Goal: Task Accomplishment & Management: Manage account settings

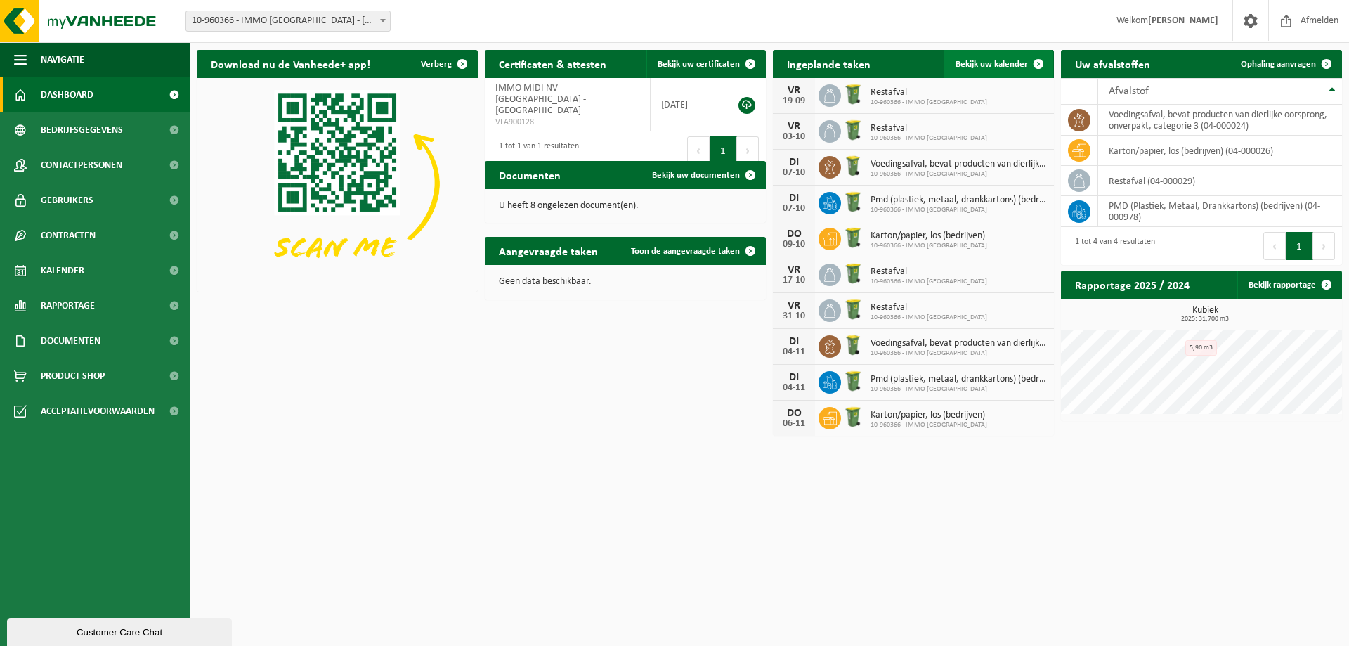
click at [984, 65] on span "Bekijk uw kalender" at bounding box center [991, 64] width 72 height 9
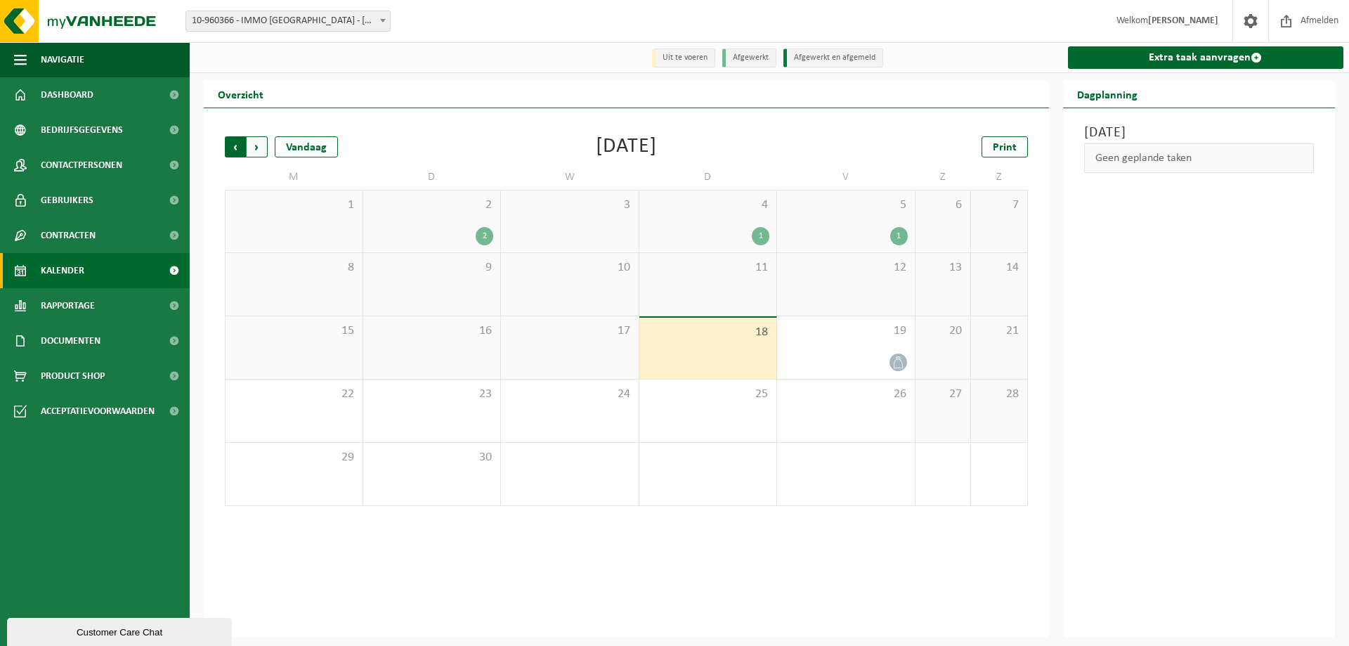
click at [256, 148] on span "Volgende" at bounding box center [257, 146] width 21 height 21
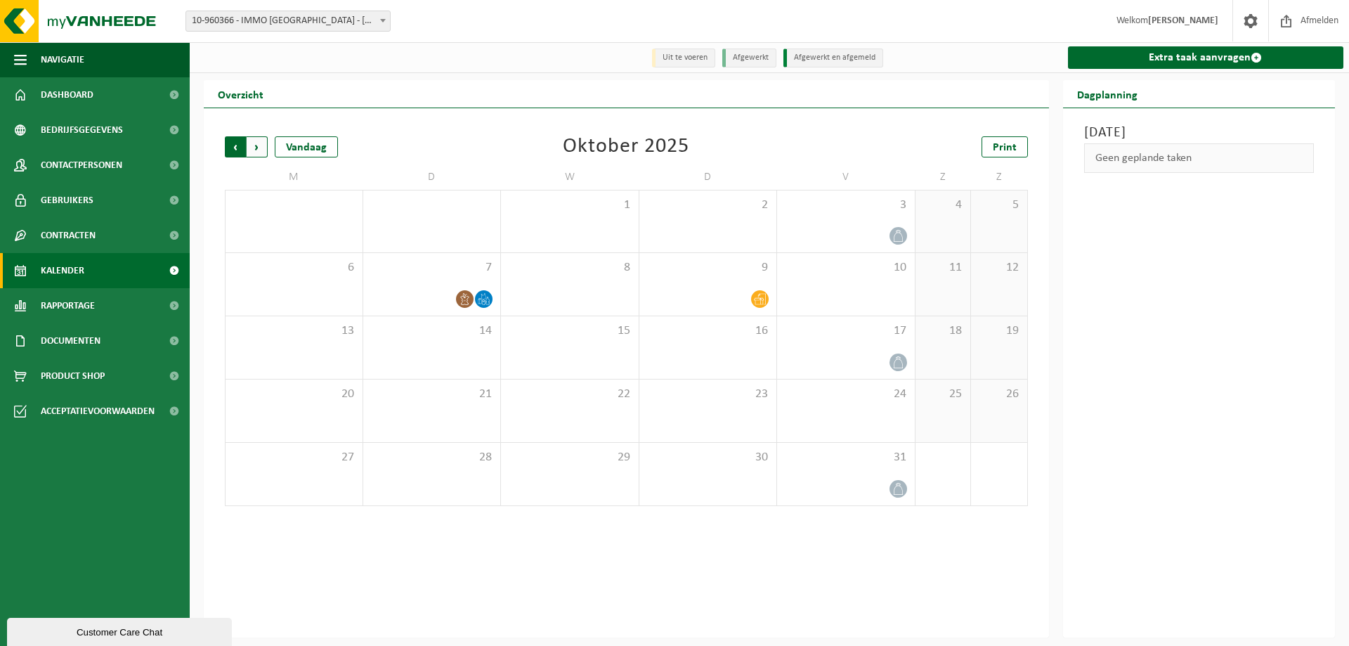
click at [258, 154] on span "Volgende" at bounding box center [257, 146] width 21 height 21
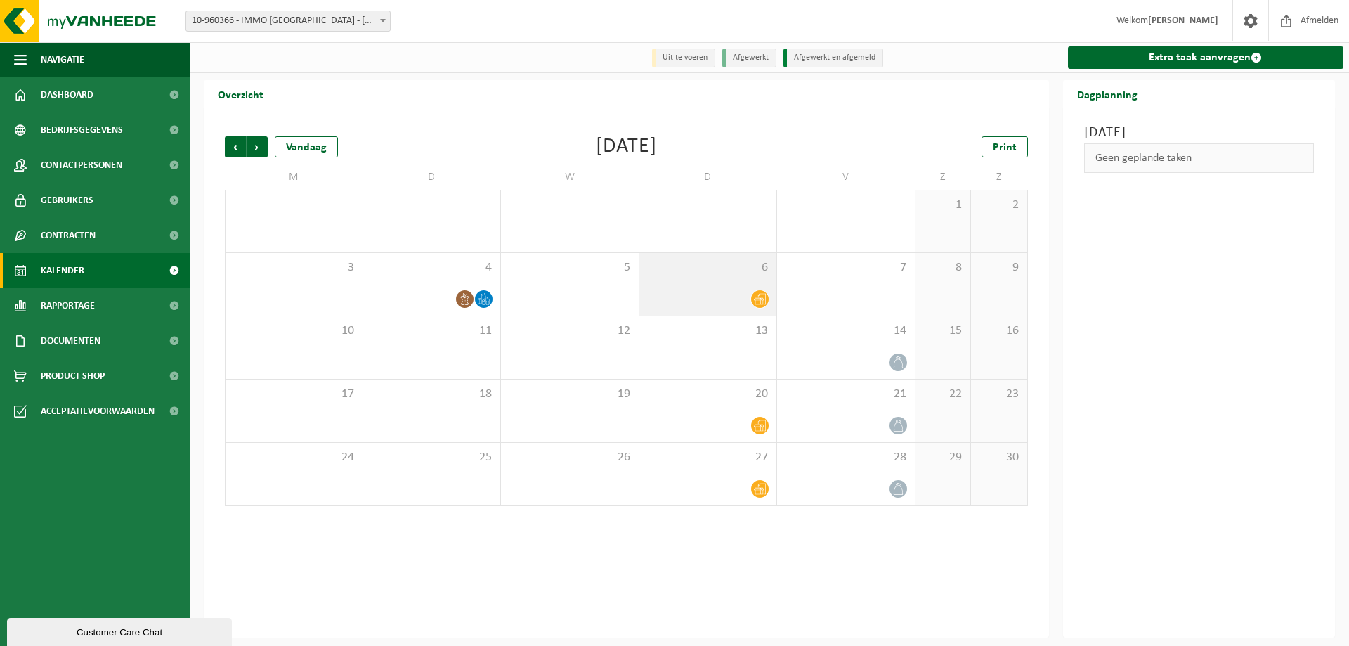
click at [760, 297] on icon at bounding box center [760, 299] width 12 height 12
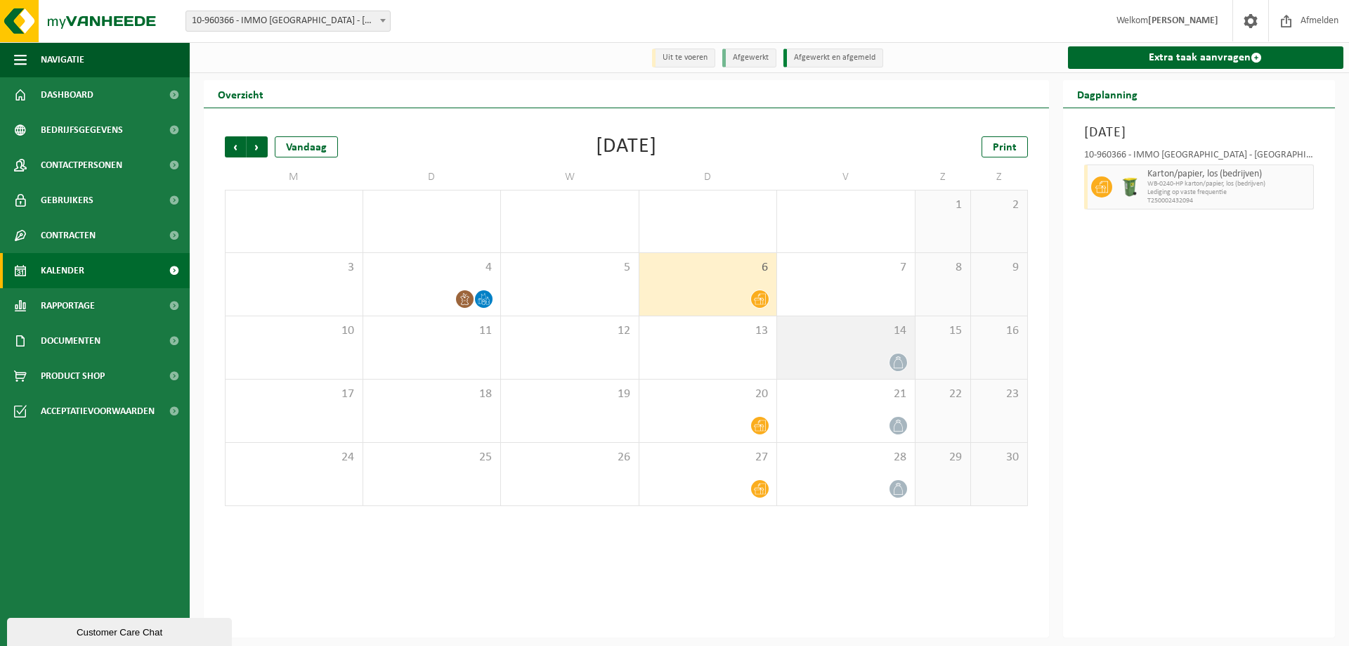
click at [902, 360] on icon at bounding box center [898, 362] width 12 height 12
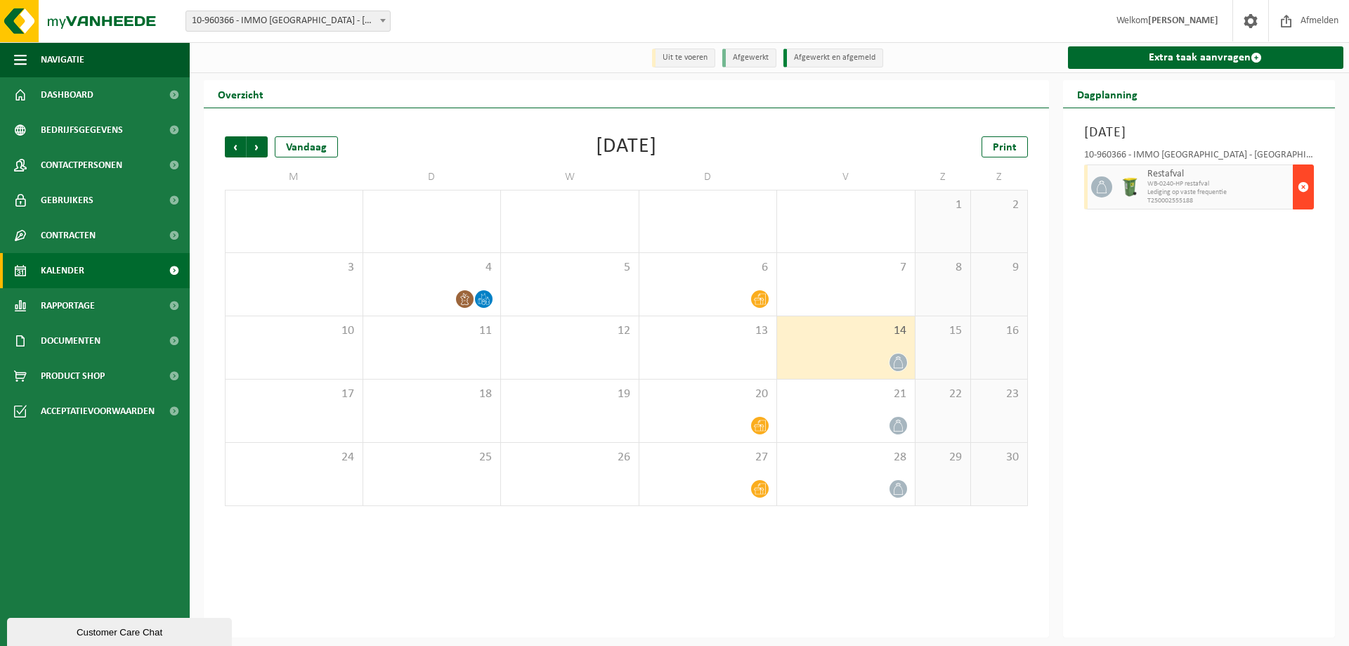
click at [1303, 187] on span "button" at bounding box center [1302, 187] width 11 height 28
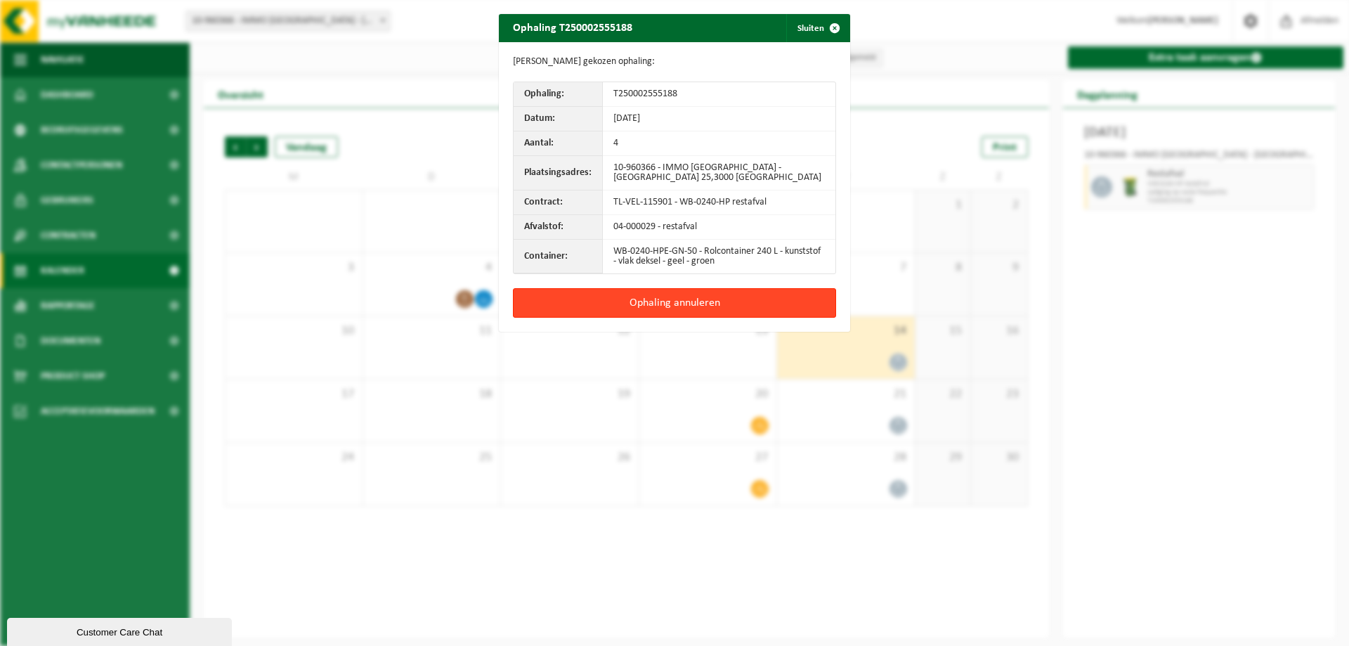
click at [646, 302] on button "Ophaling annuleren" at bounding box center [674, 303] width 323 height 30
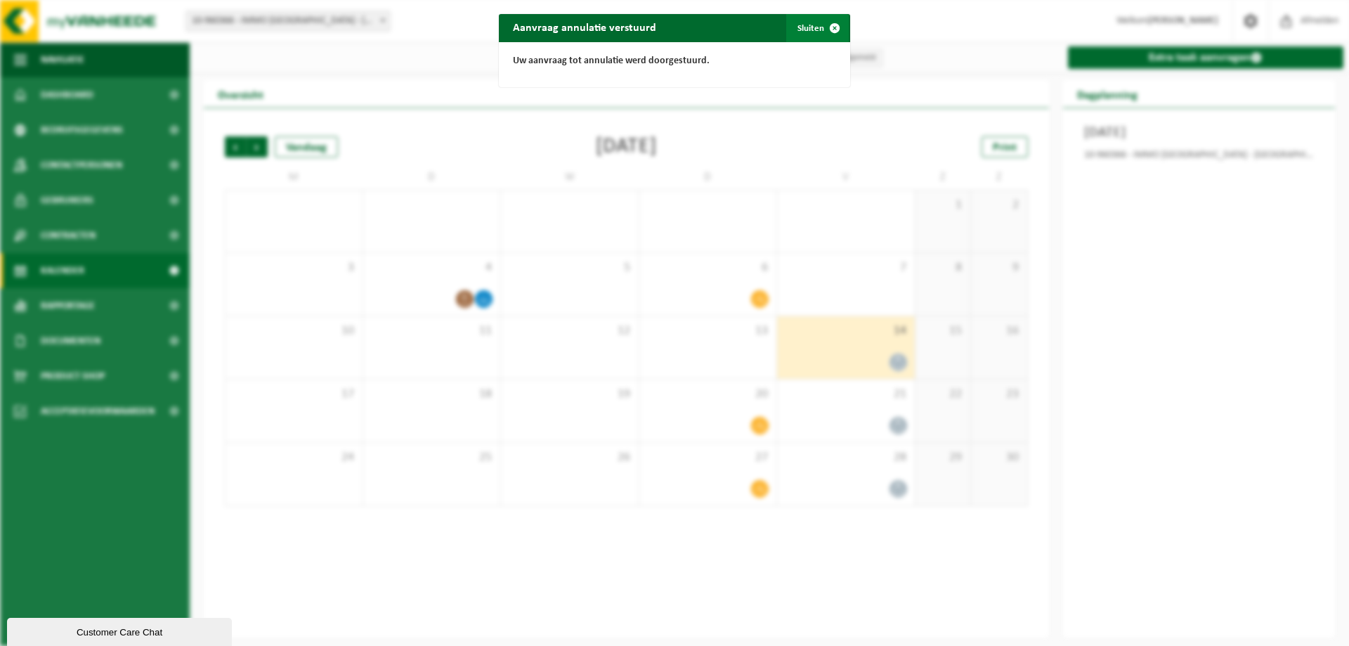
click at [830, 27] on span "button" at bounding box center [834, 28] width 28 height 28
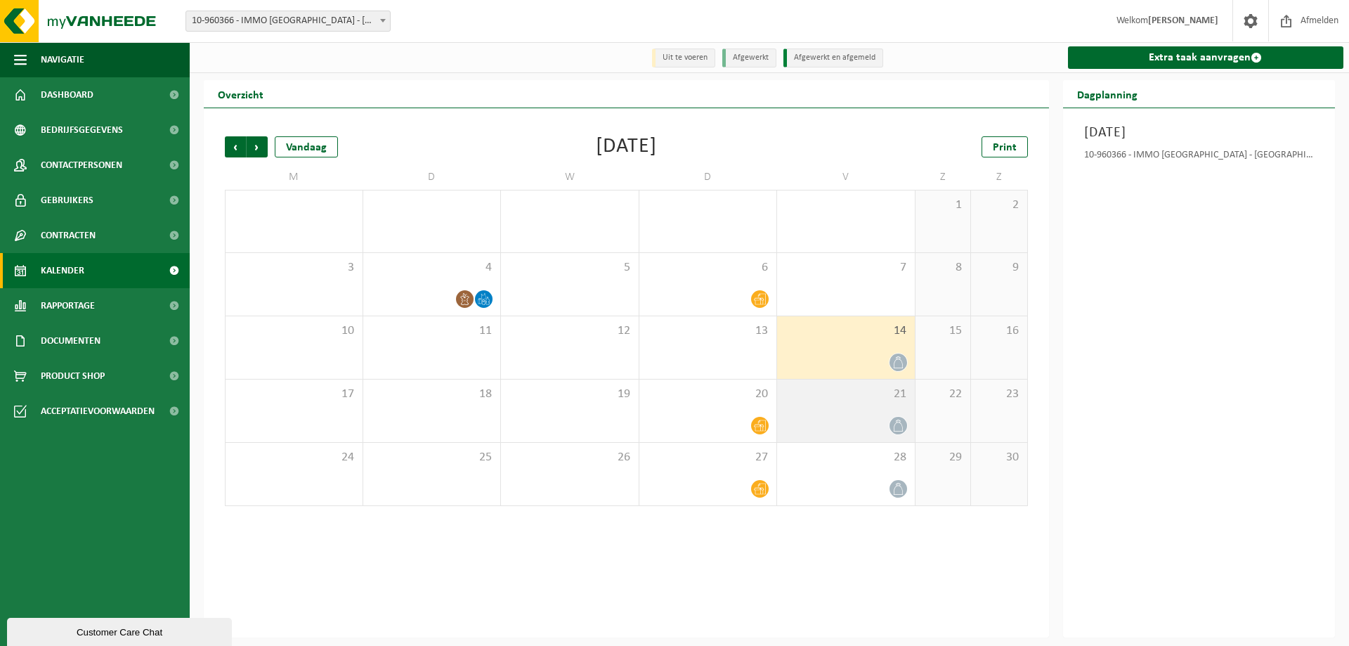
click at [899, 426] on icon at bounding box center [898, 425] width 12 height 12
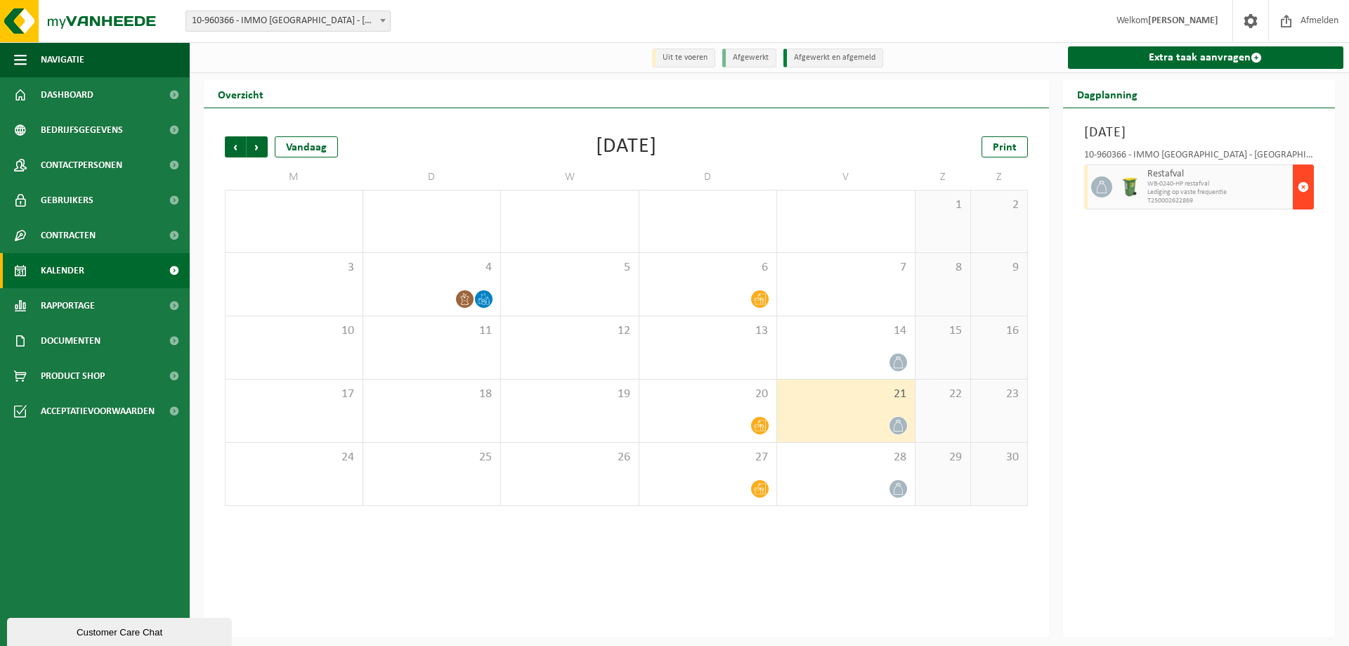
click at [1302, 185] on span "button" at bounding box center [1302, 187] width 11 height 28
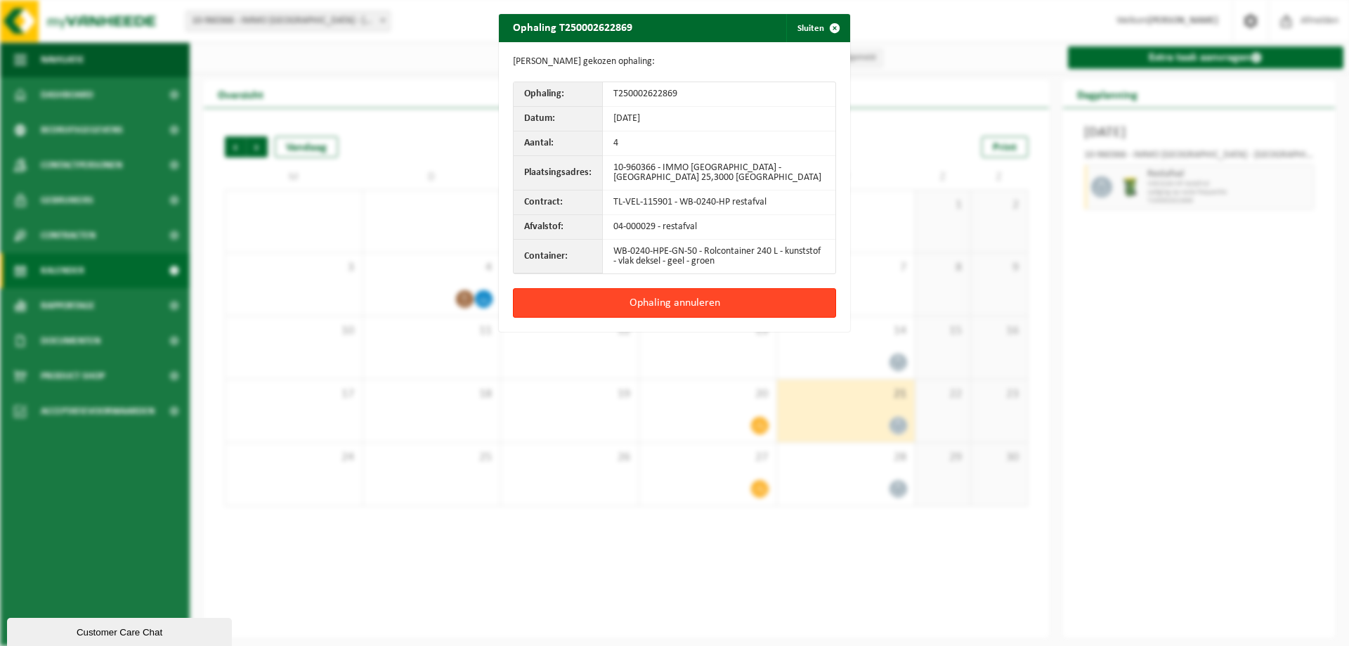
click at [653, 303] on button "Ophaling annuleren" at bounding box center [674, 303] width 323 height 30
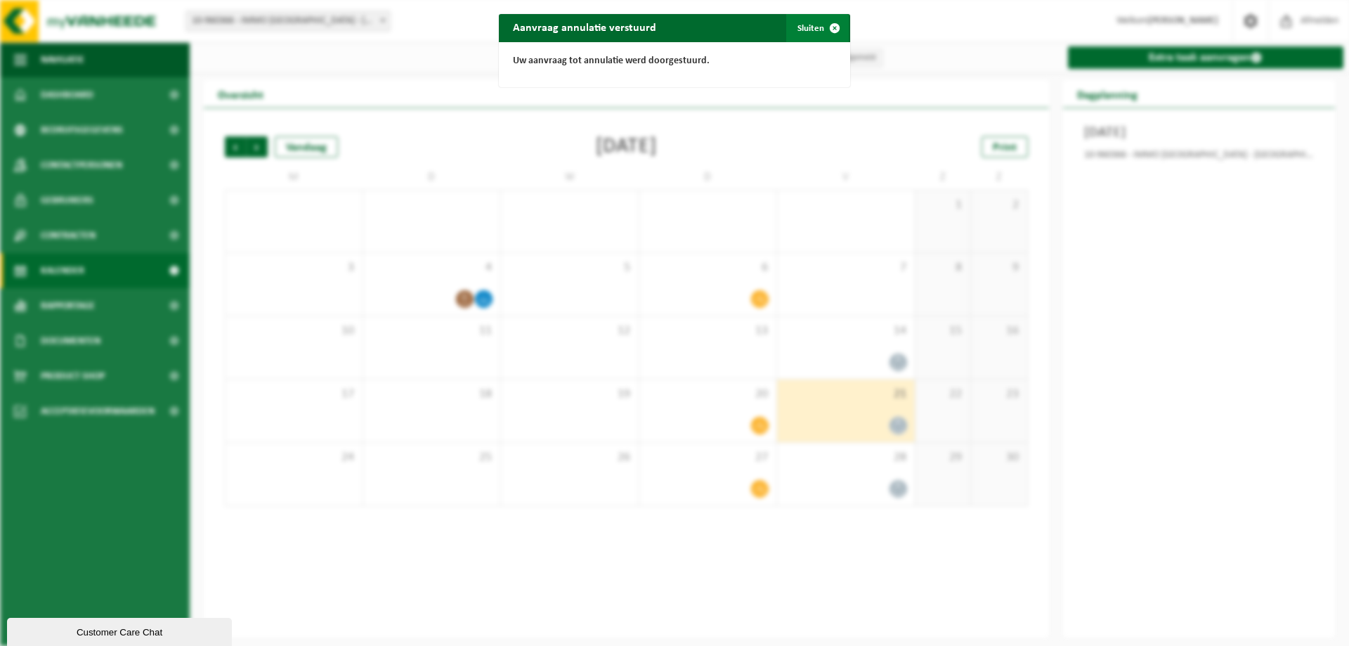
click at [811, 27] on button "Sluiten" at bounding box center [817, 28] width 63 height 28
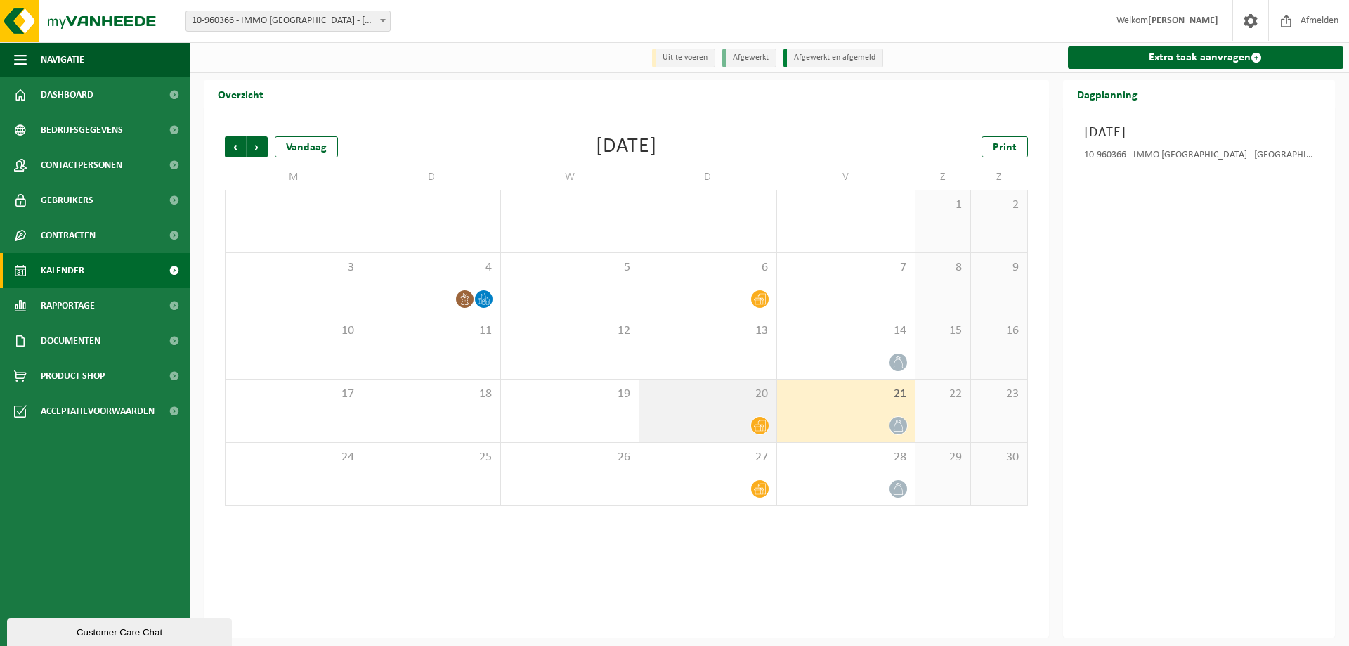
click at [758, 426] on icon at bounding box center [760, 425] width 12 height 12
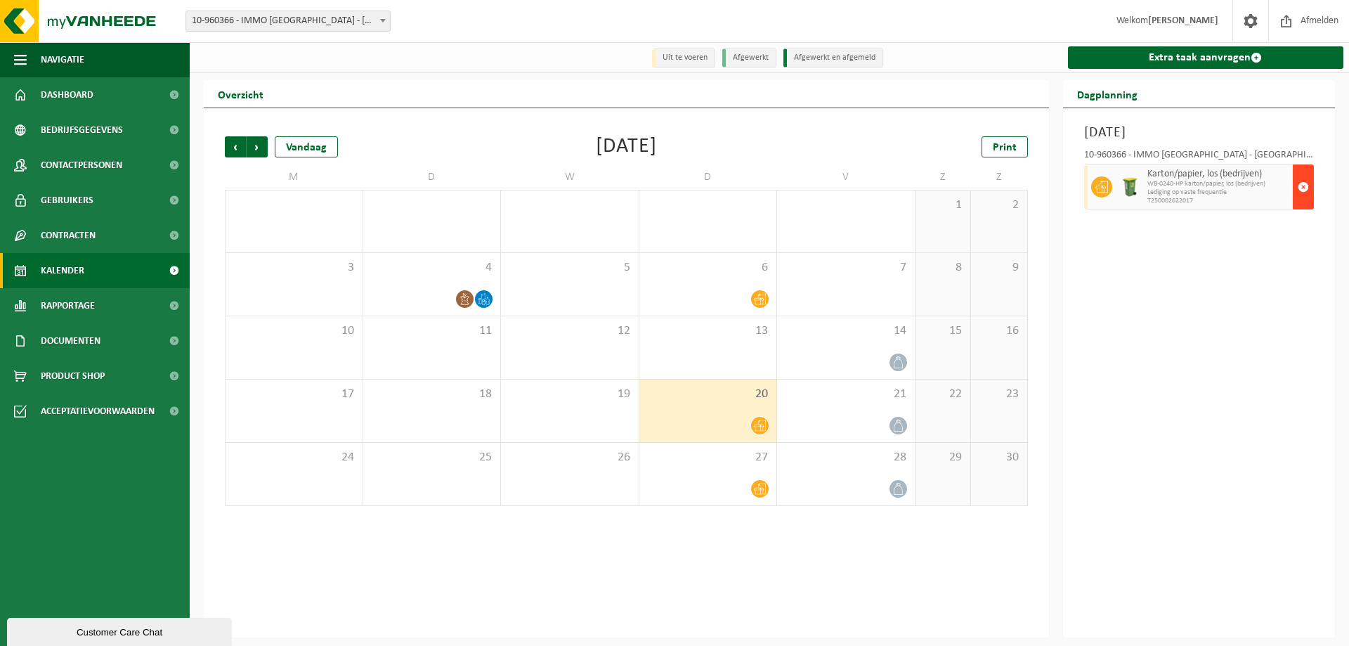
click at [1304, 188] on span "button" at bounding box center [1302, 187] width 11 height 28
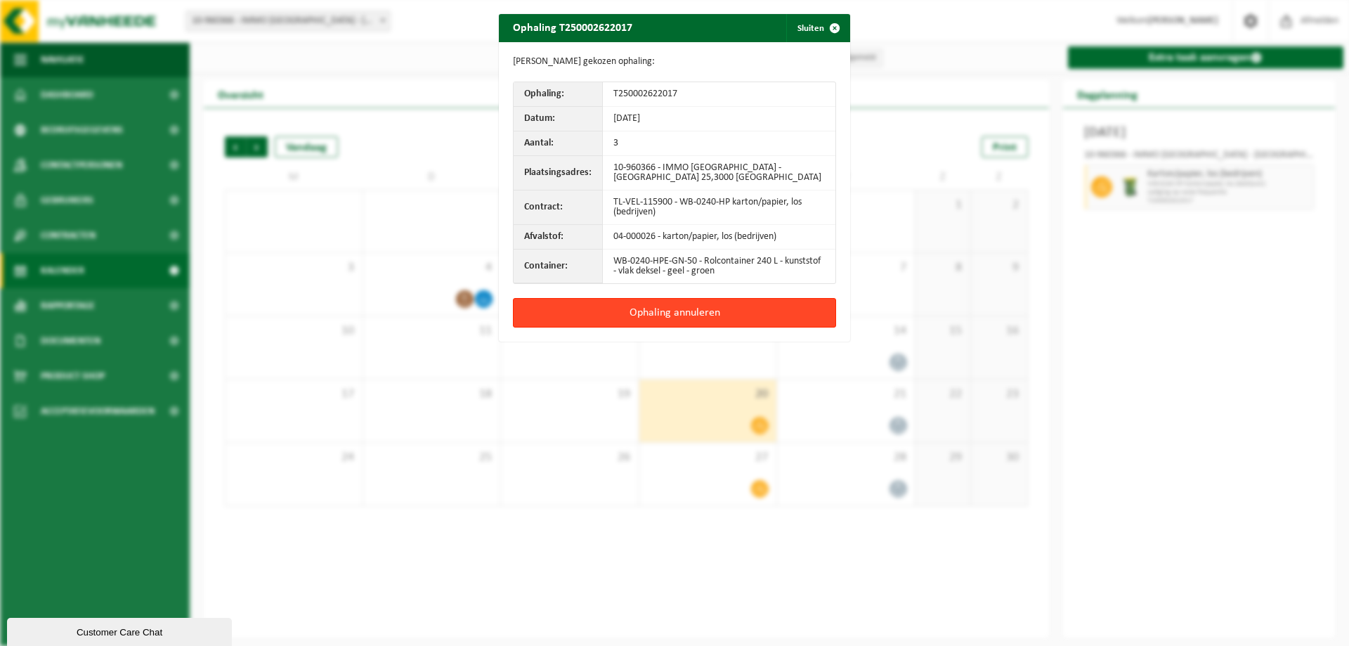
click at [656, 311] on button "Ophaling annuleren" at bounding box center [674, 313] width 323 height 30
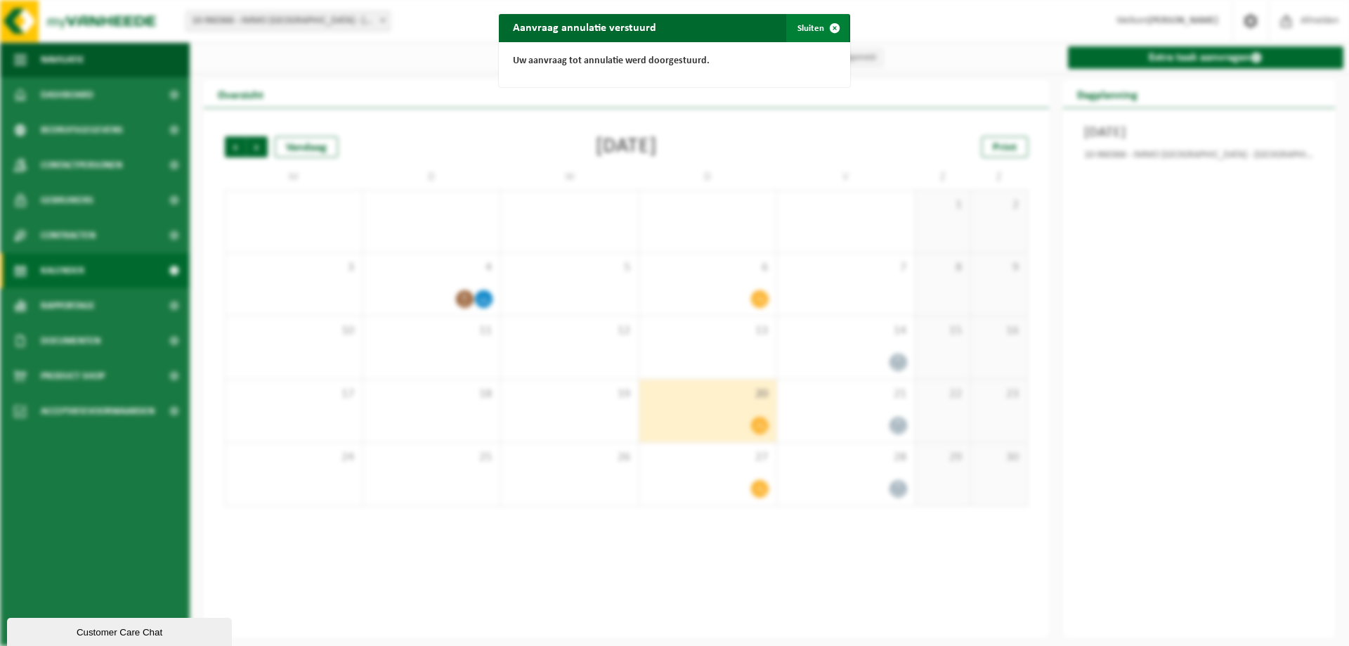
click at [808, 27] on button "Sluiten" at bounding box center [817, 28] width 63 height 28
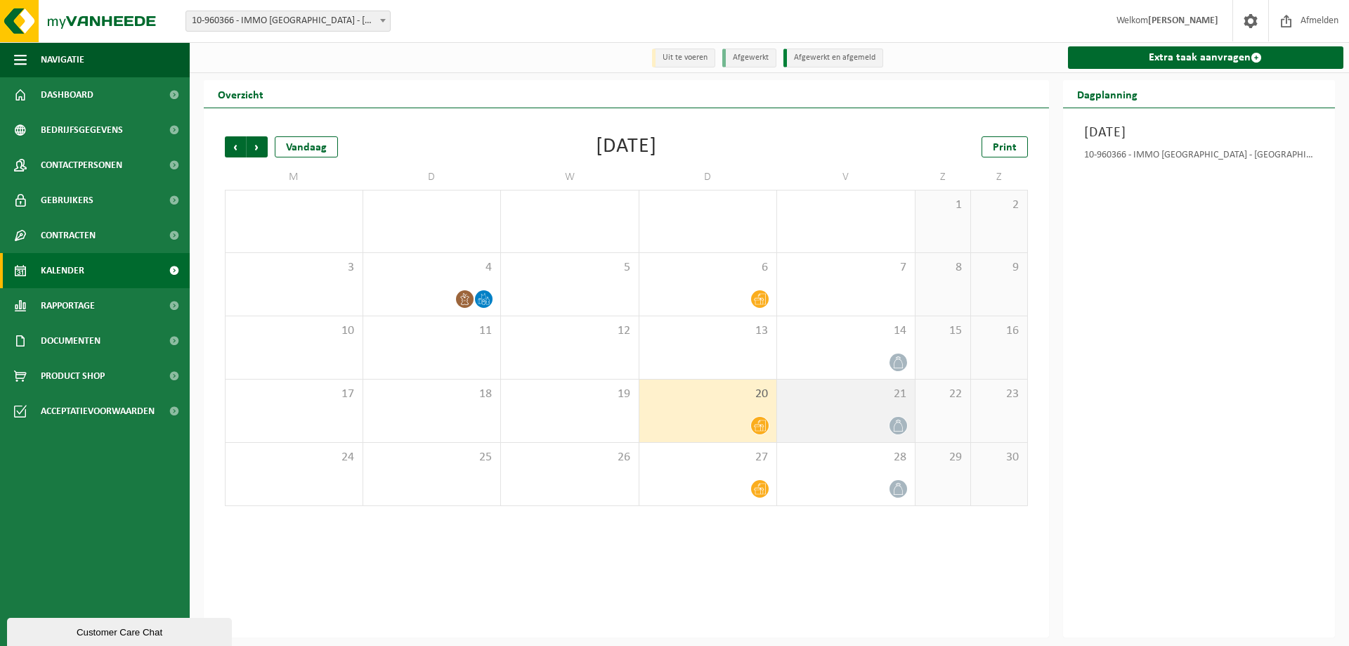
click at [892, 426] on icon at bounding box center [898, 425] width 12 height 12
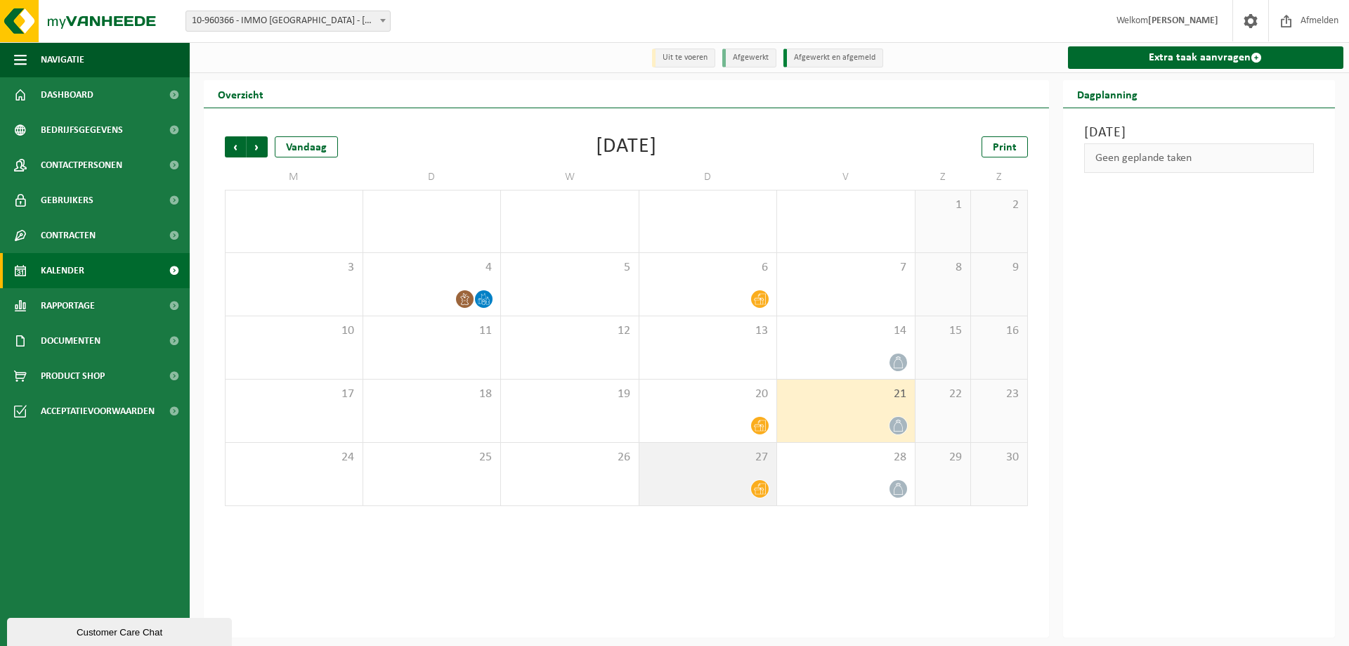
click at [724, 480] on div at bounding box center [708, 488] width 124 height 19
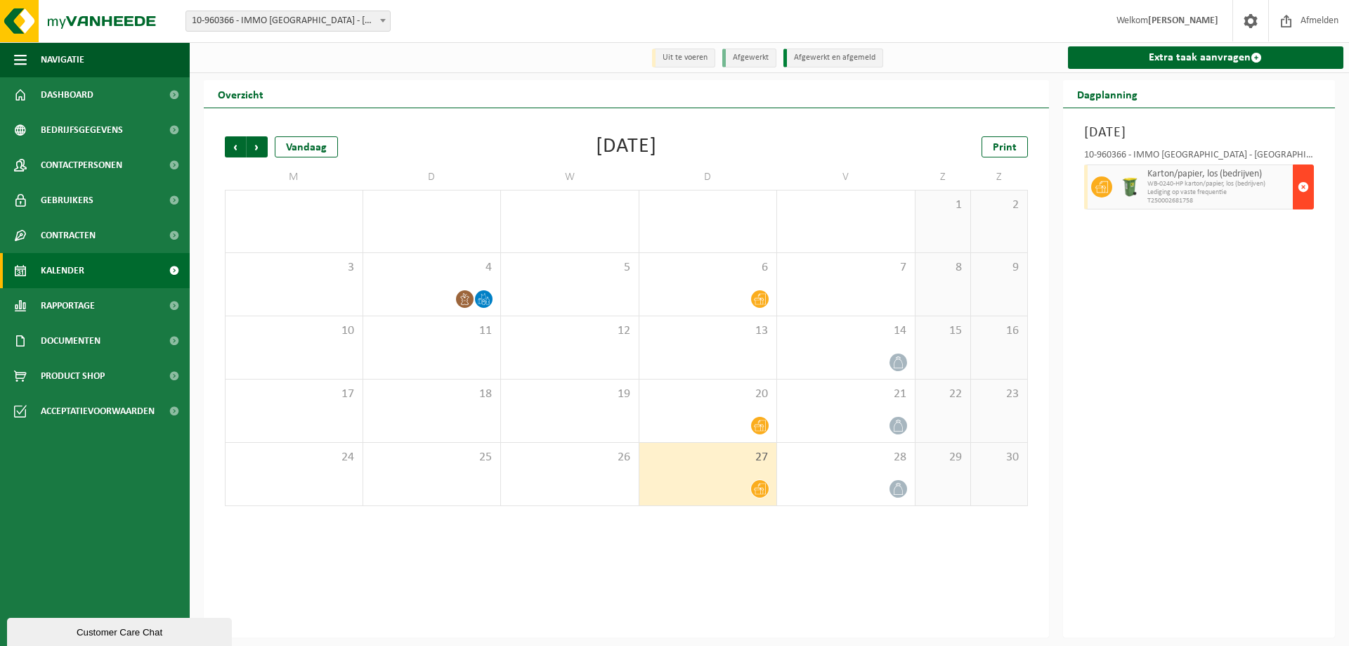
click at [1300, 183] on span "button" at bounding box center [1302, 187] width 11 height 28
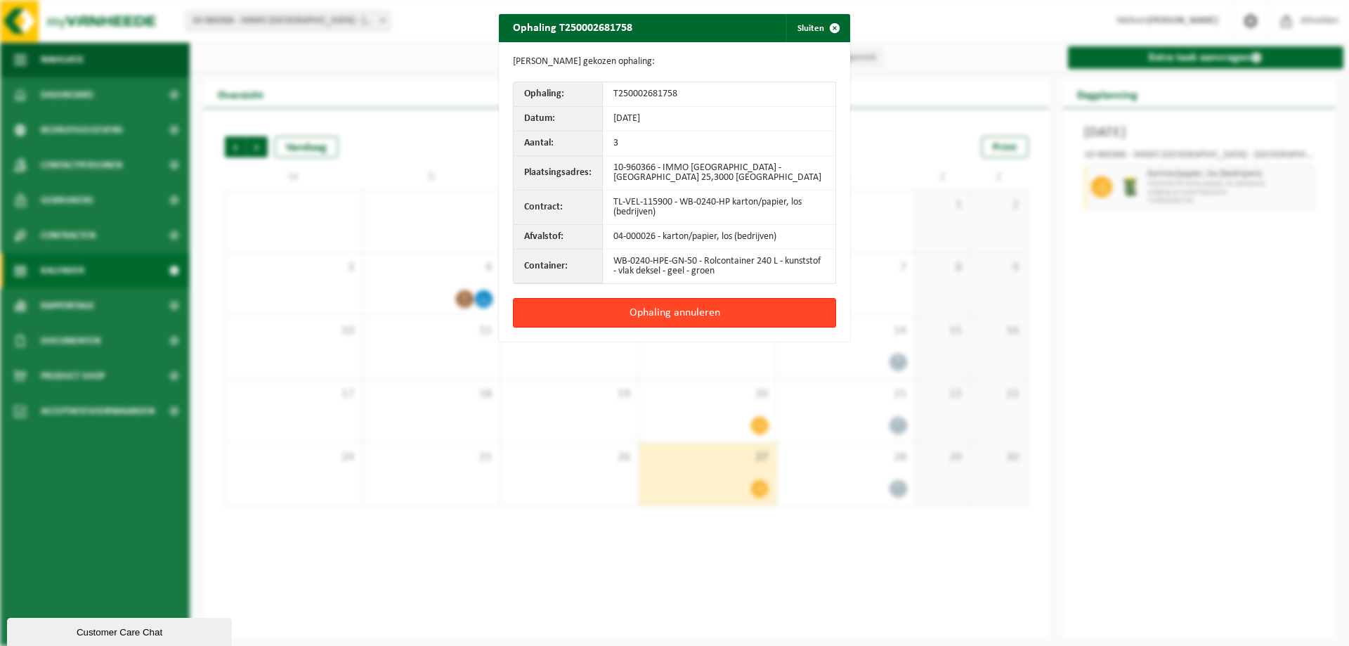
click at [674, 312] on button "Ophaling annuleren" at bounding box center [674, 313] width 323 height 30
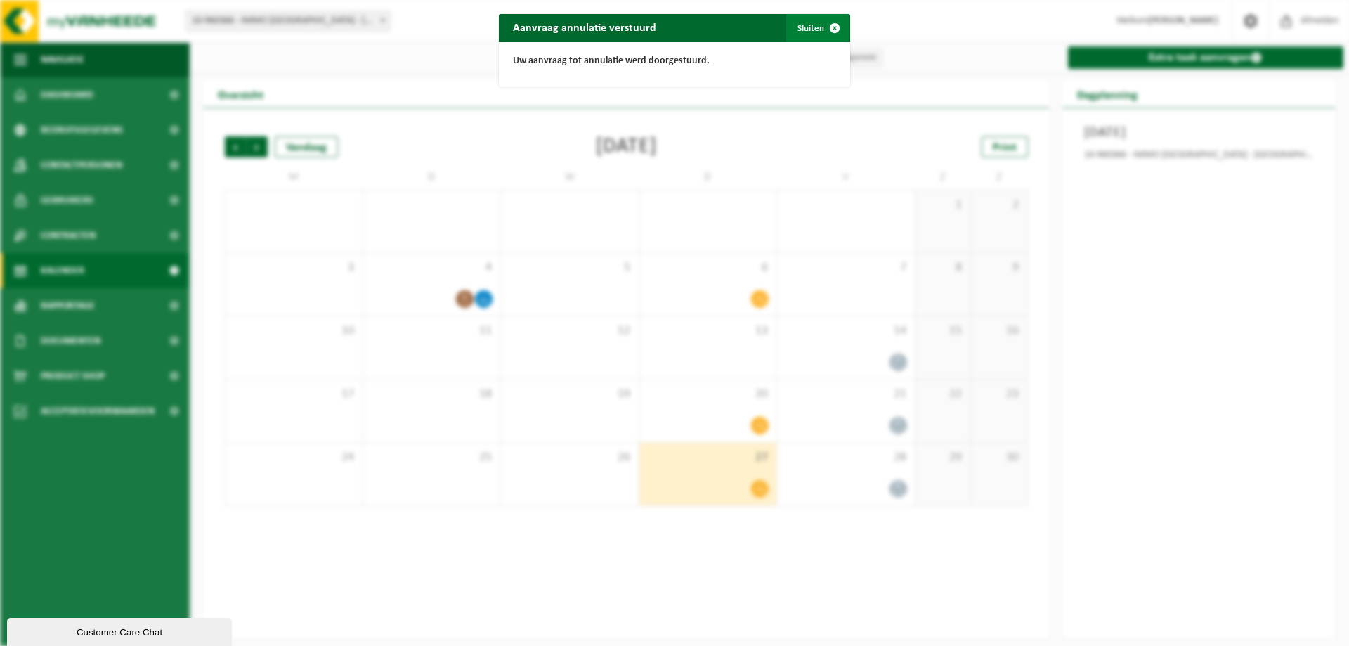
click at [799, 28] on button "Sluiten" at bounding box center [817, 28] width 63 height 28
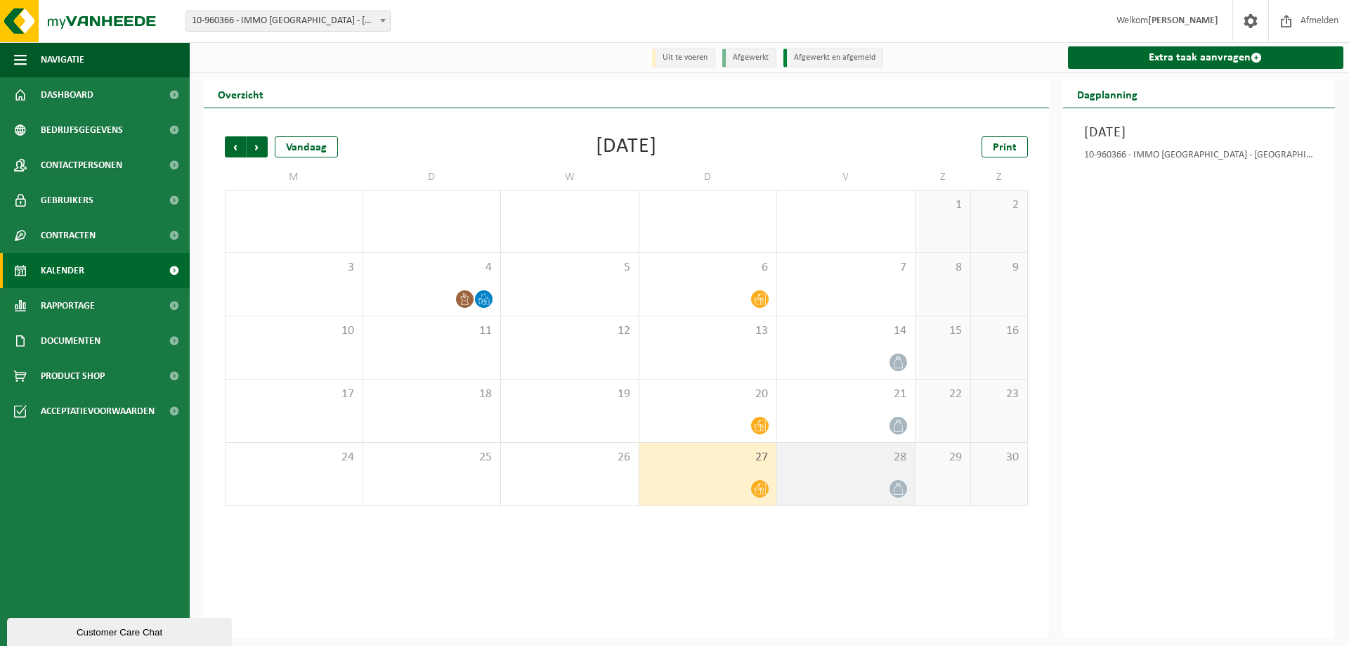
click at [899, 485] on icon at bounding box center [897, 489] width 9 height 12
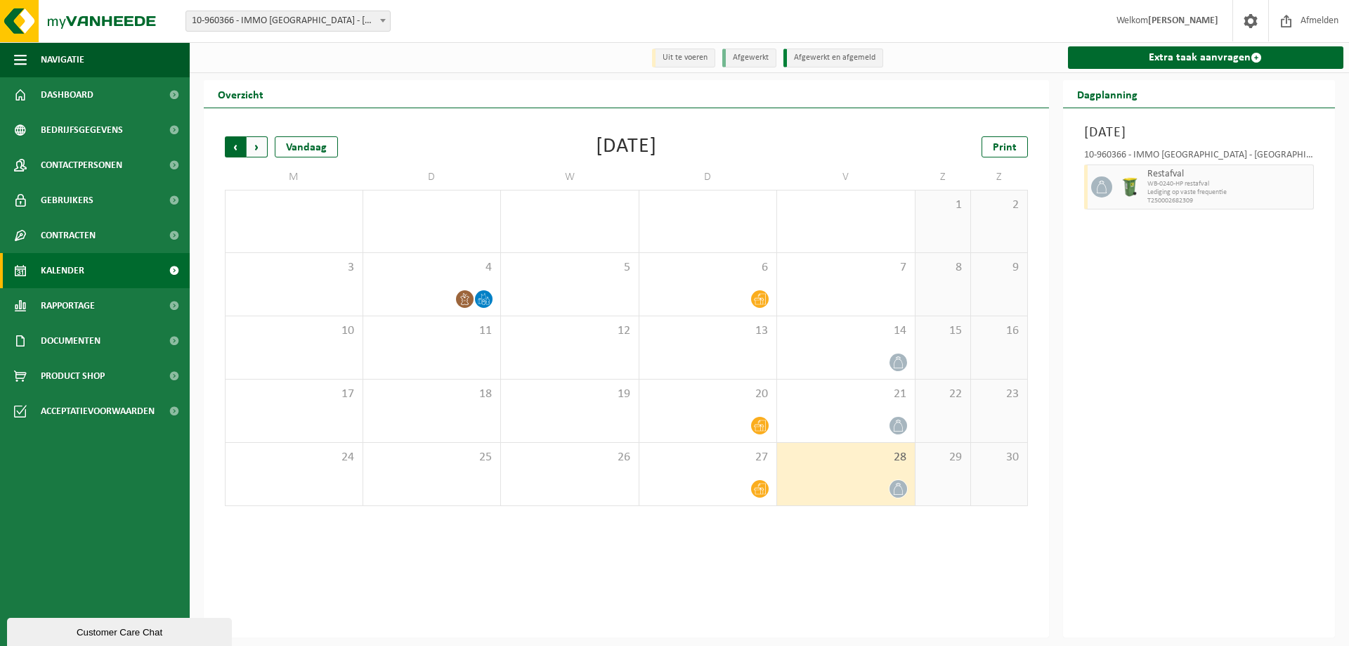
click at [256, 149] on span "Volgende" at bounding box center [257, 146] width 21 height 21
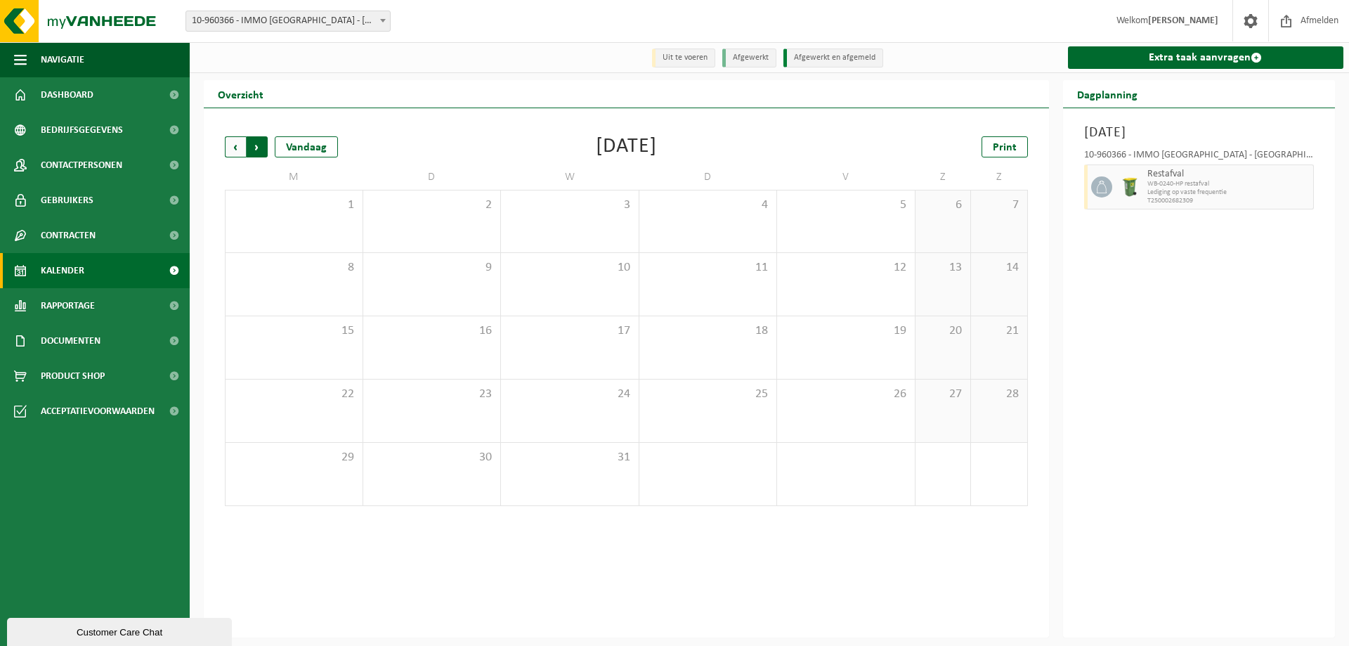
click at [230, 150] on span "Vorige" at bounding box center [235, 146] width 21 height 21
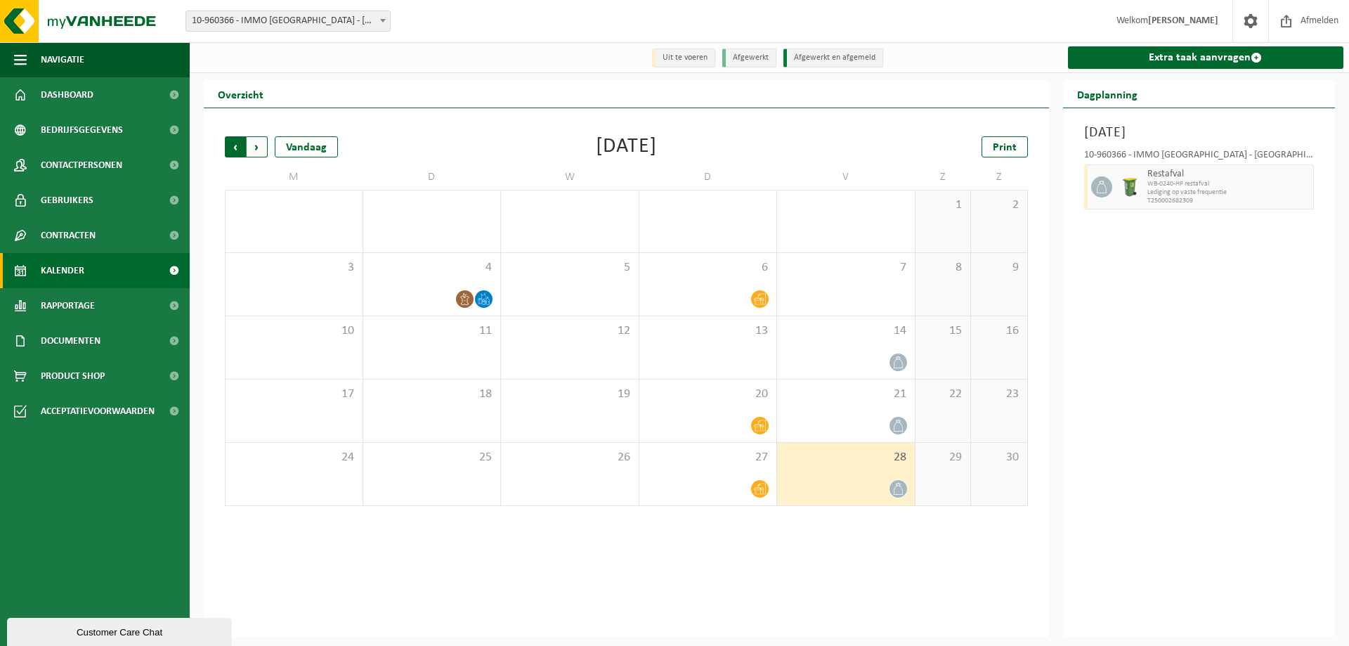
click at [257, 149] on span "Volgende" at bounding box center [257, 146] width 21 height 21
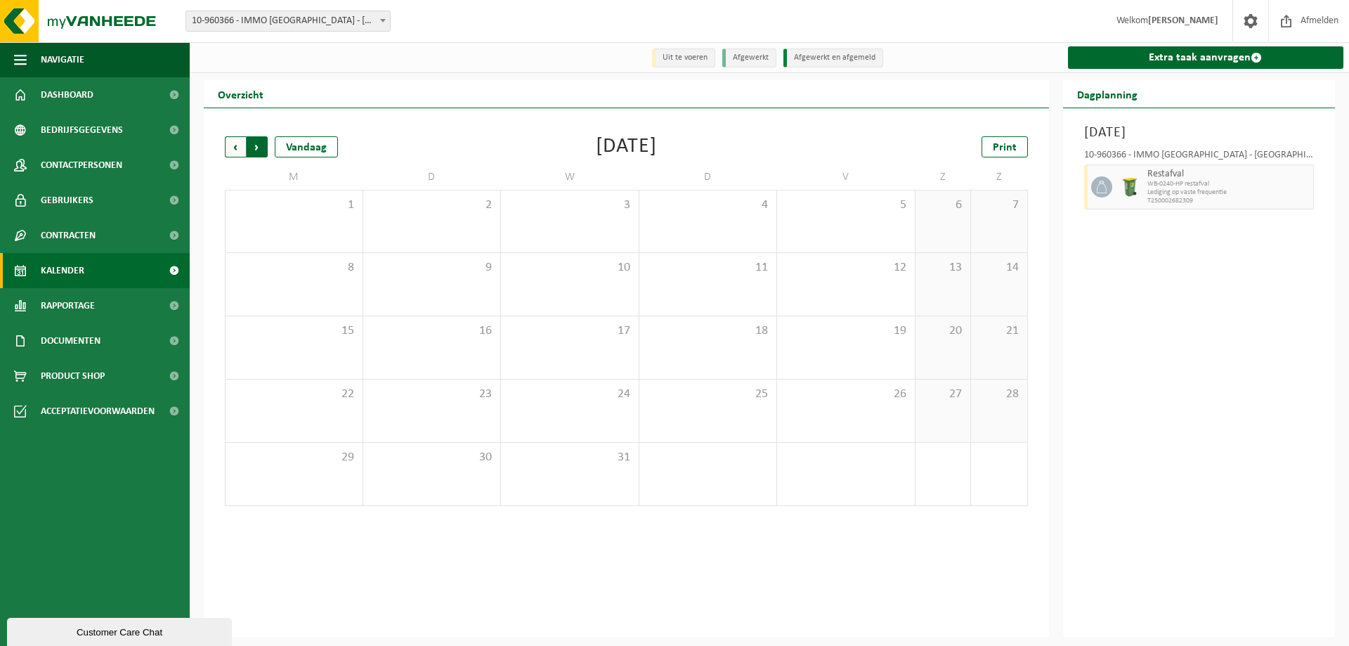
click at [230, 145] on span "Vorige" at bounding box center [235, 146] width 21 height 21
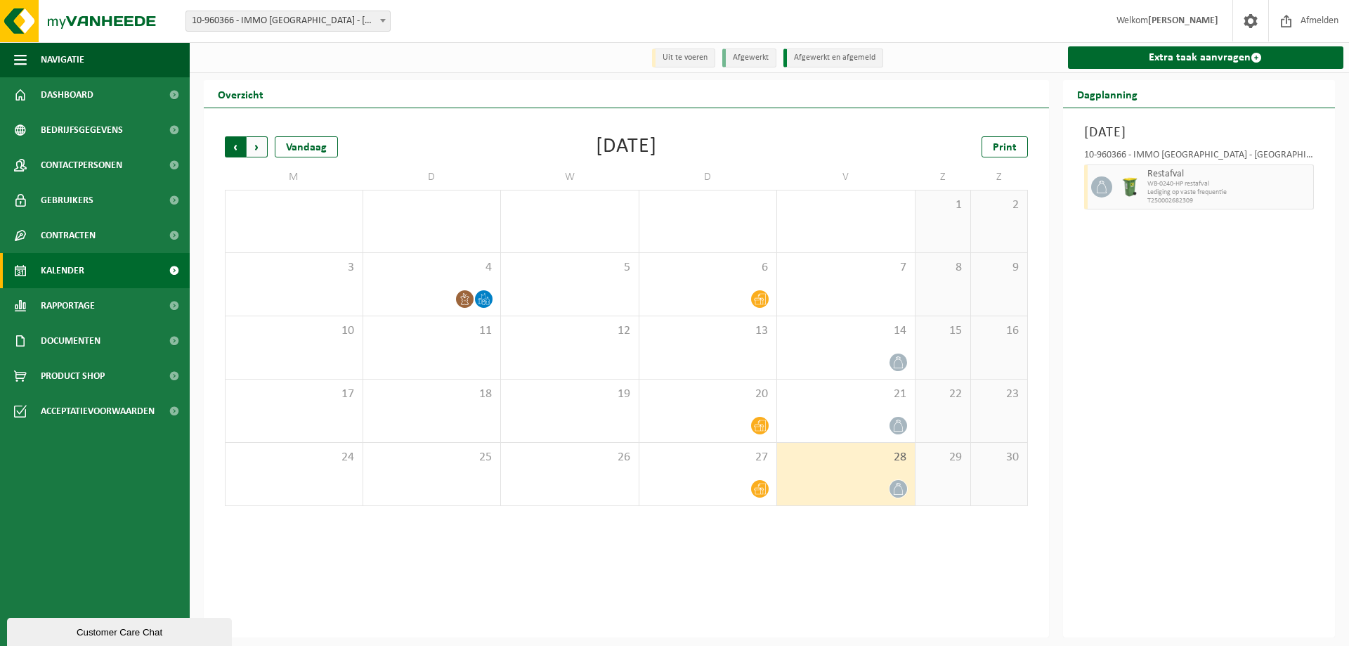
click at [256, 146] on span "Volgende" at bounding box center [257, 146] width 21 height 21
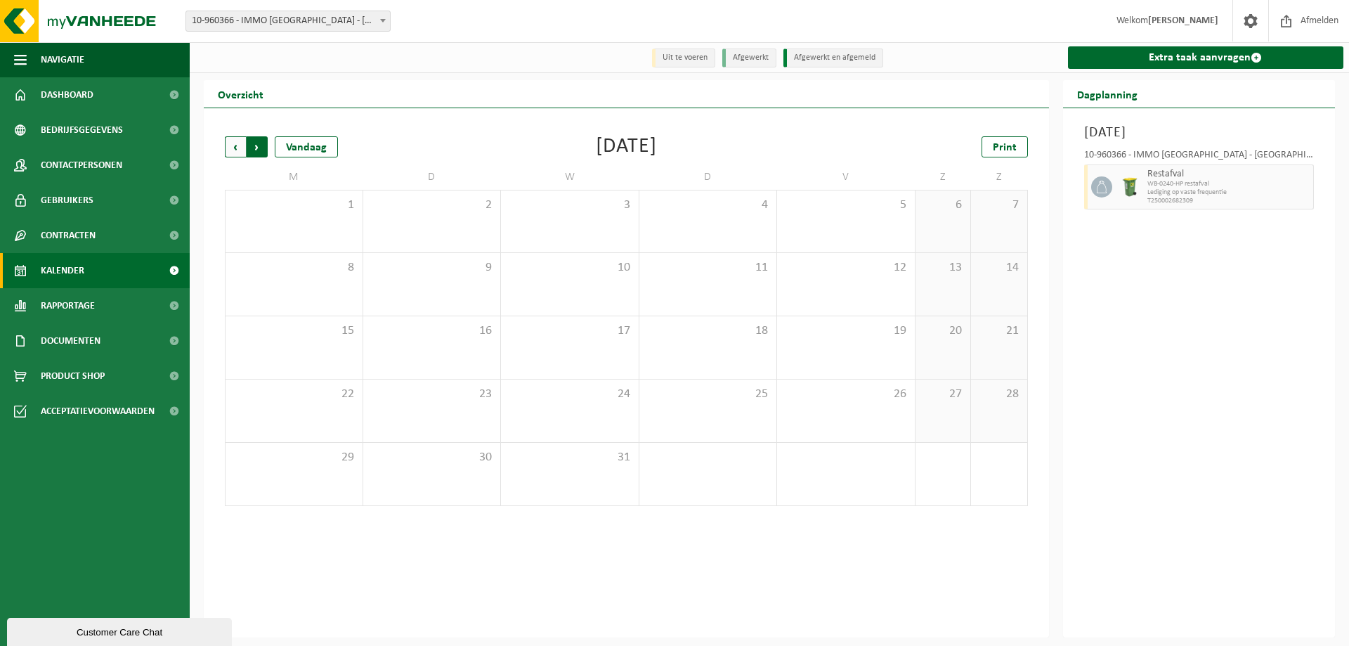
click at [233, 150] on span "Vorige" at bounding box center [235, 146] width 21 height 21
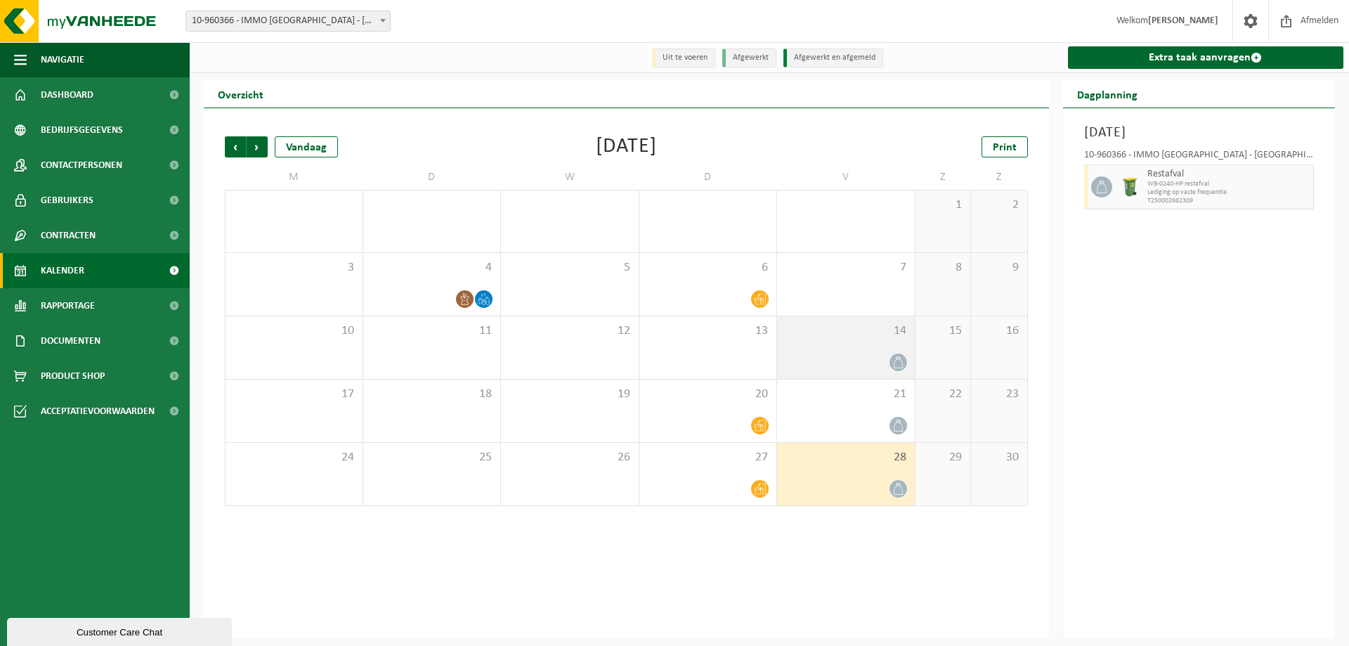
click at [884, 355] on div at bounding box center [846, 362] width 124 height 19
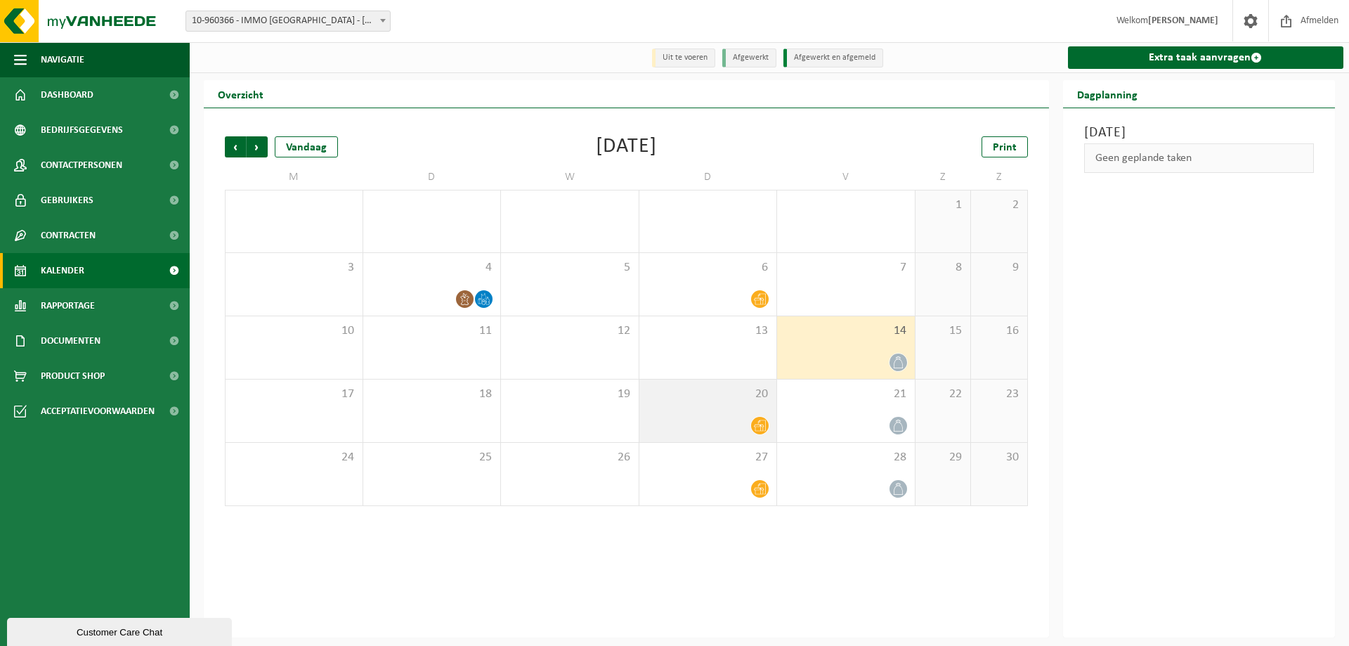
click at [710, 428] on div at bounding box center [708, 425] width 124 height 19
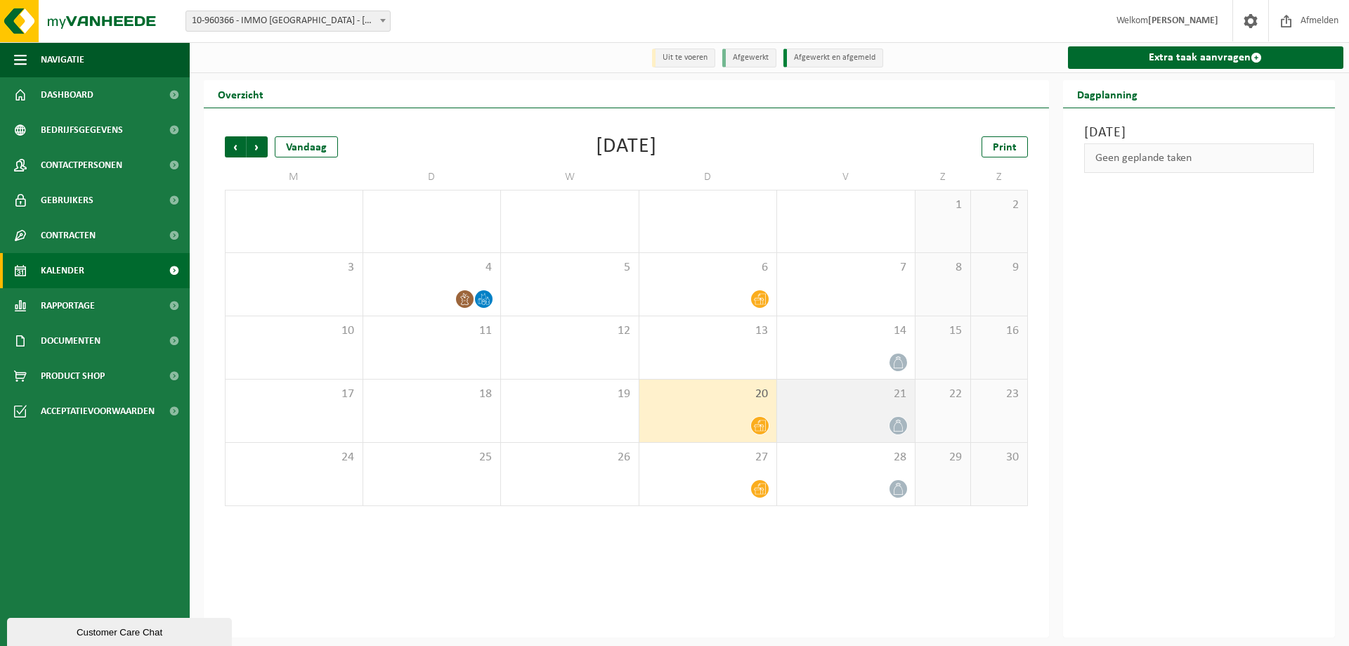
click at [843, 428] on div at bounding box center [846, 425] width 124 height 19
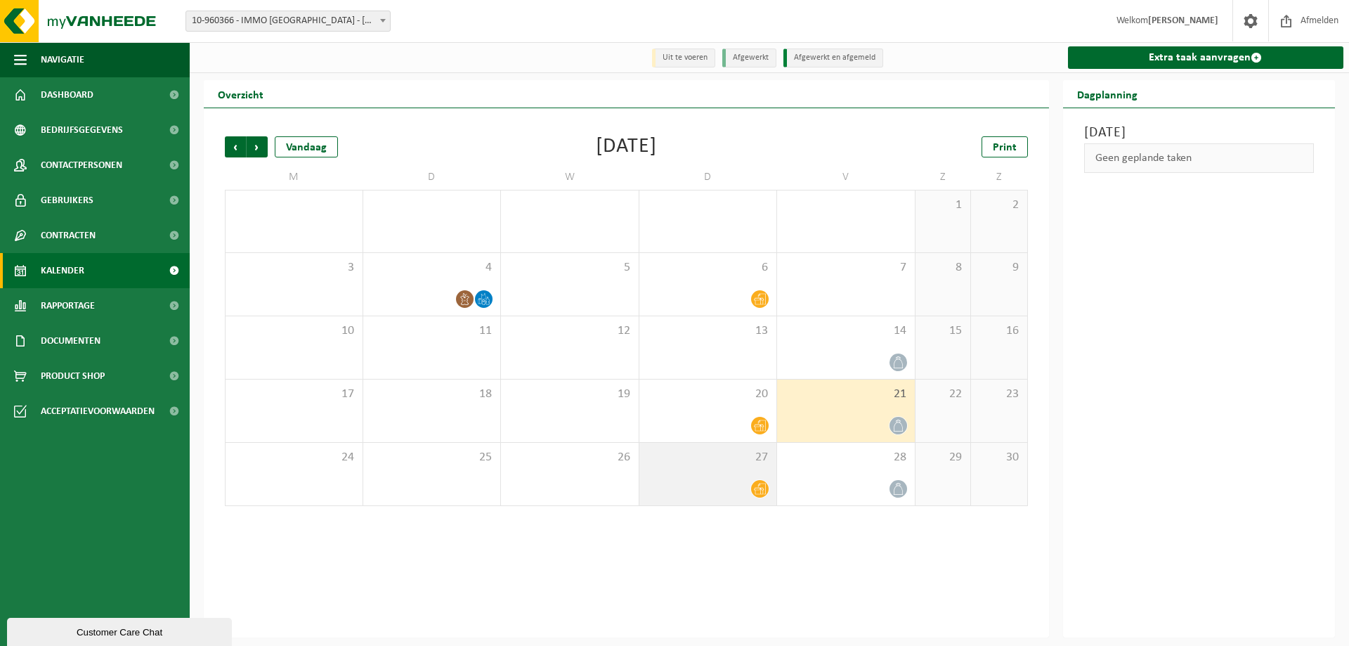
click at [671, 497] on div at bounding box center [708, 488] width 124 height 19
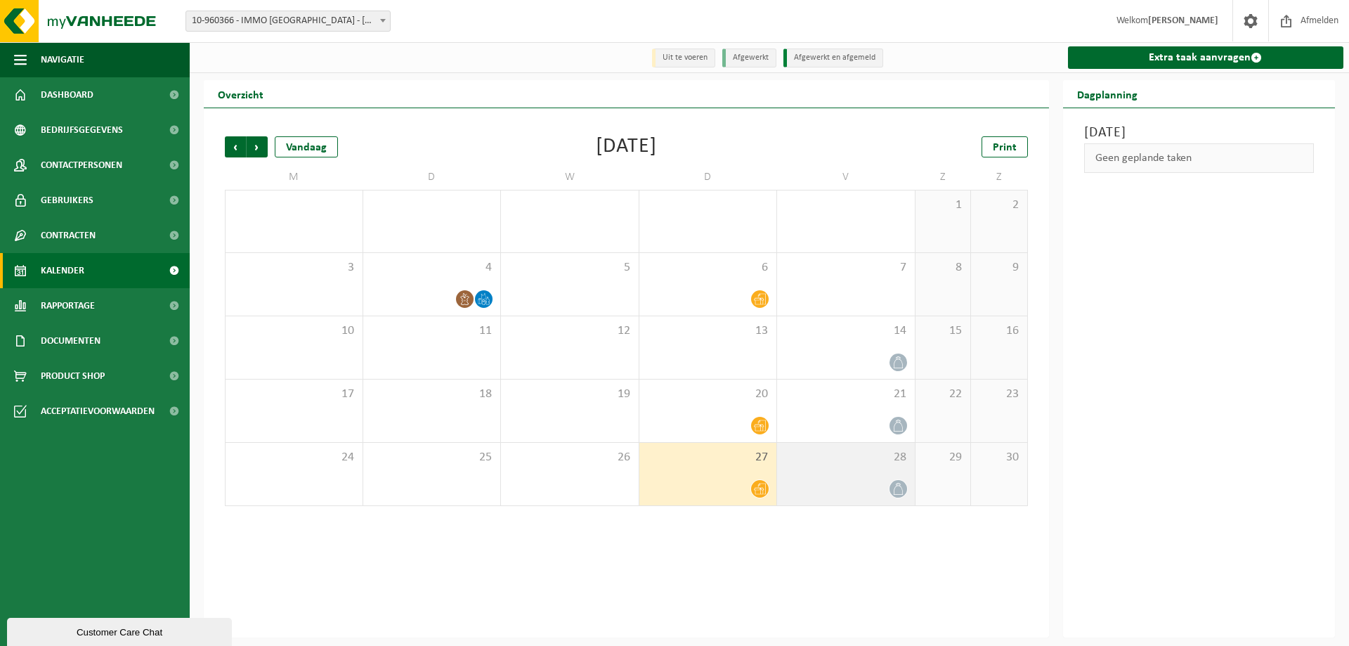
click at [900, 483] on span at bounding box center [898, 489] width 18 height 18
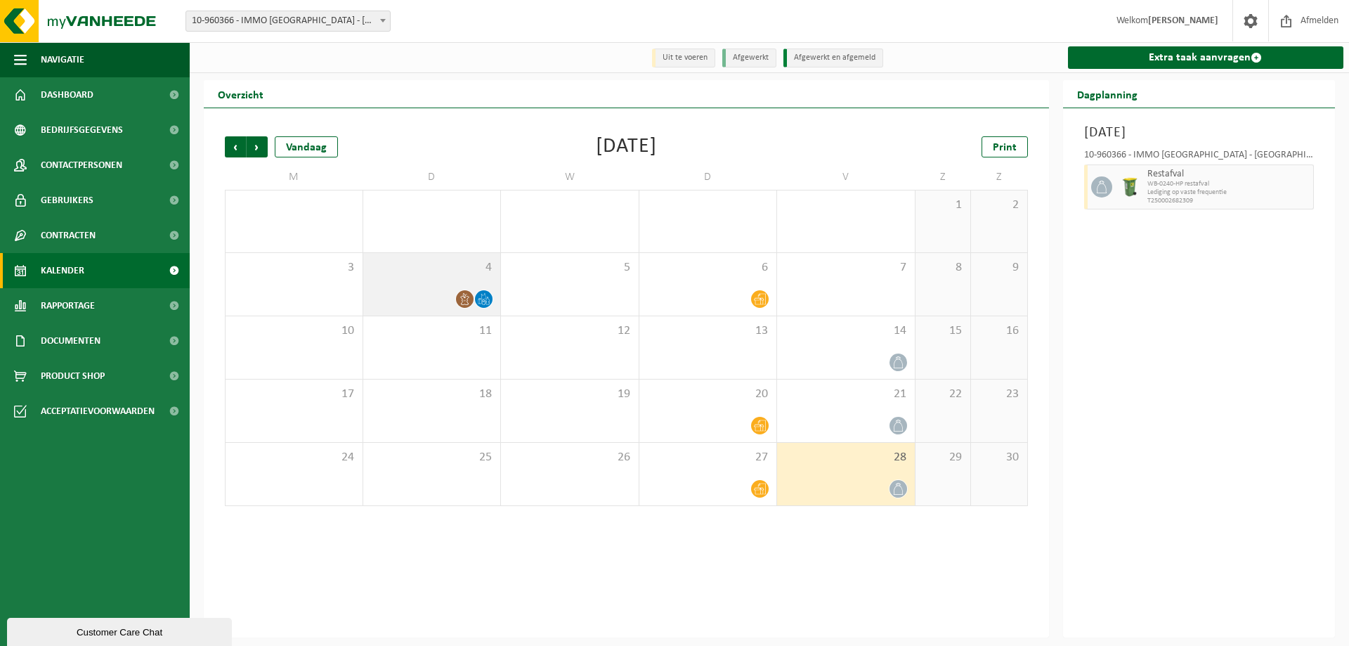
click at [439, 292] on div at bounding box center [432, 298] width 124 height 19
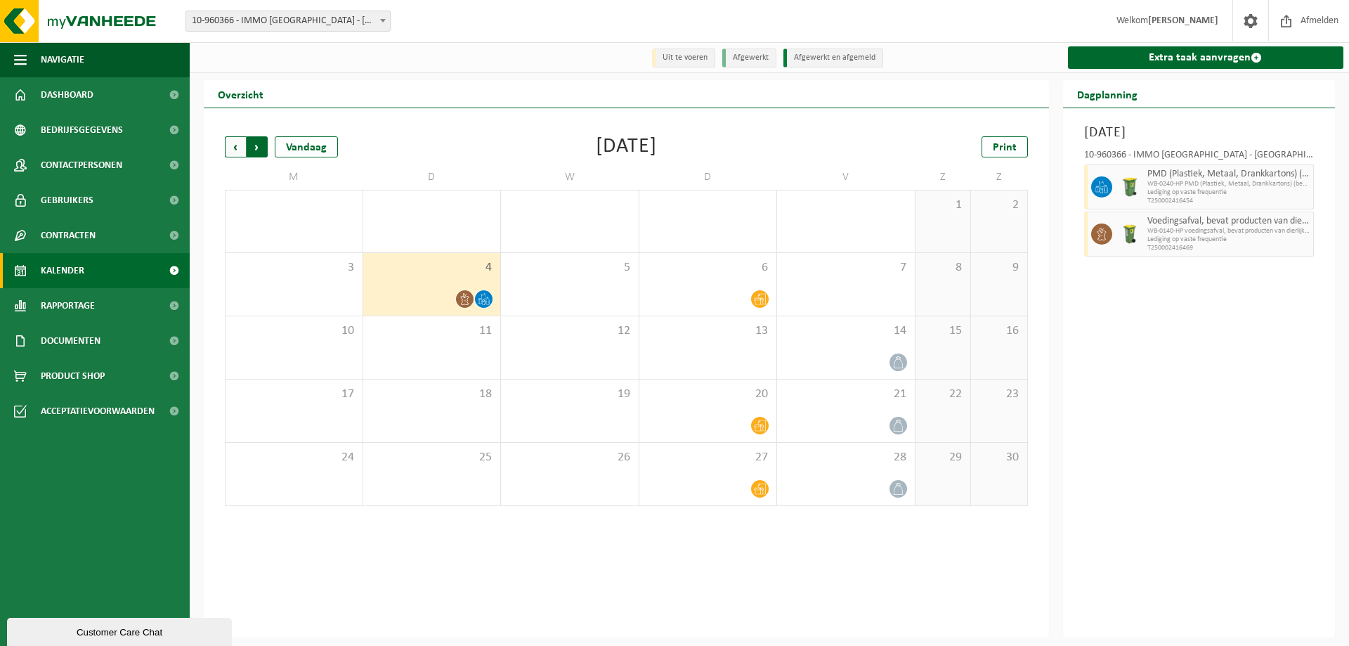
click at [228, 147] on span "Vorige" at bounding box center [235, 146] width 21 height 21
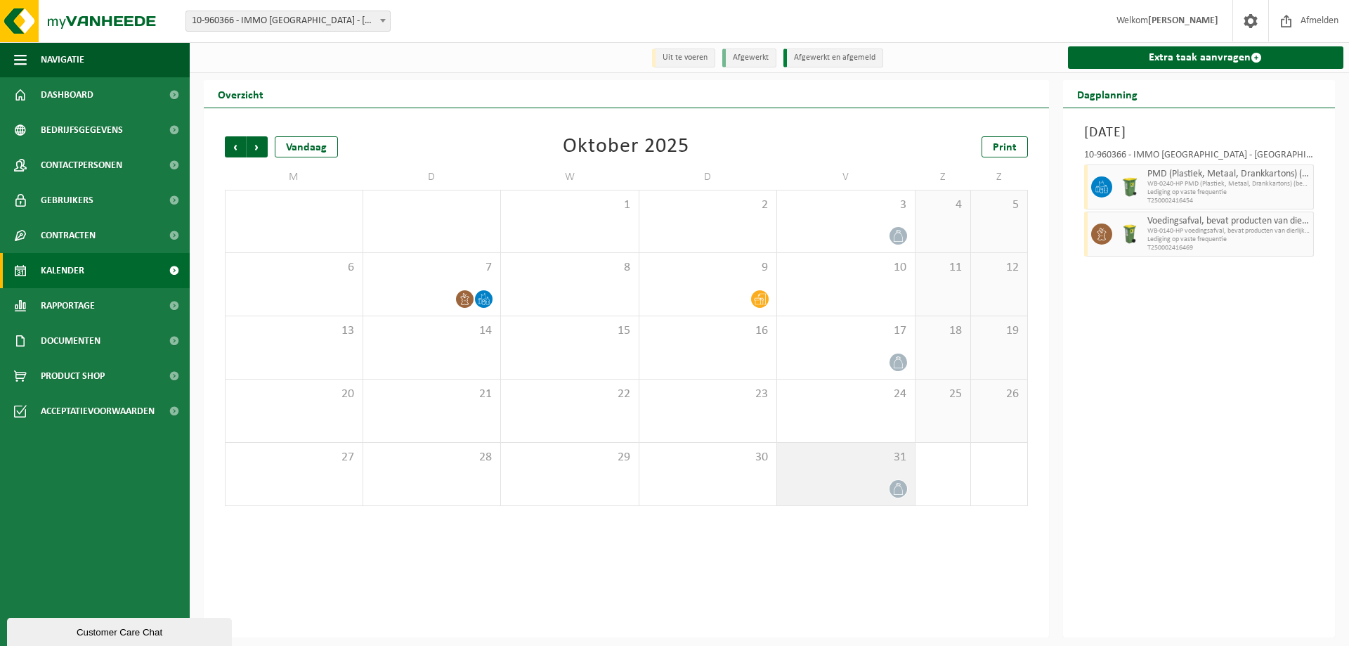
click at [892, 483] on icon at bounding box center [898, 489] width 12 height 12
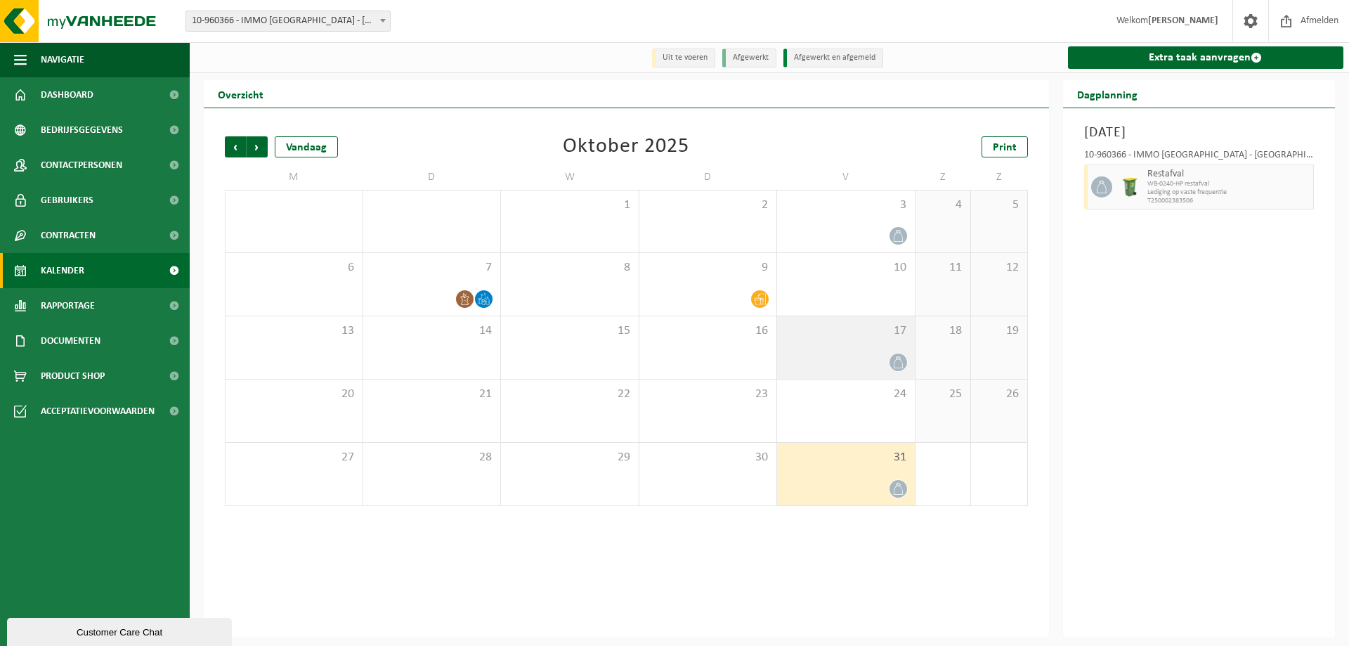
click at [856, 359] on div at bounding box center [846, 362] width 124 height 19
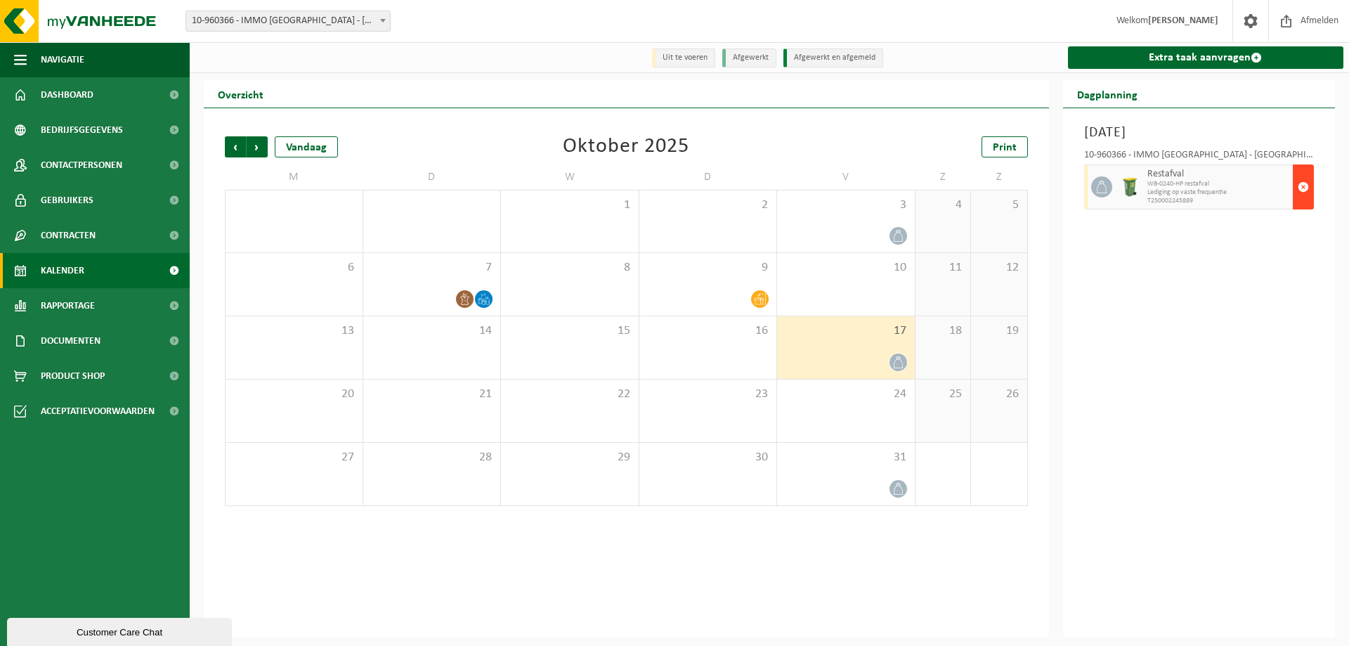
click at [1304, 183] on span "button" at bounding box center [1302, 187] width 11 height 28
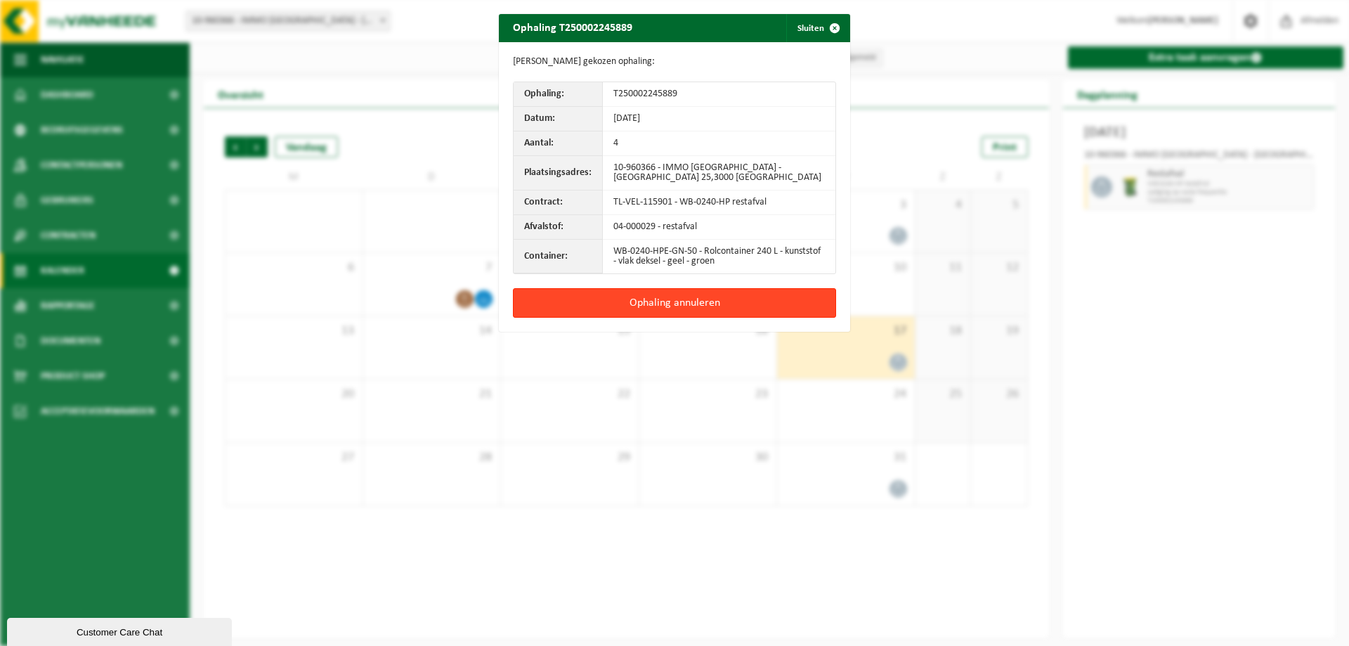
click at [674, 301] on button "Ophaling annuleren" at bounding box center [674, 303] width 323 height 30
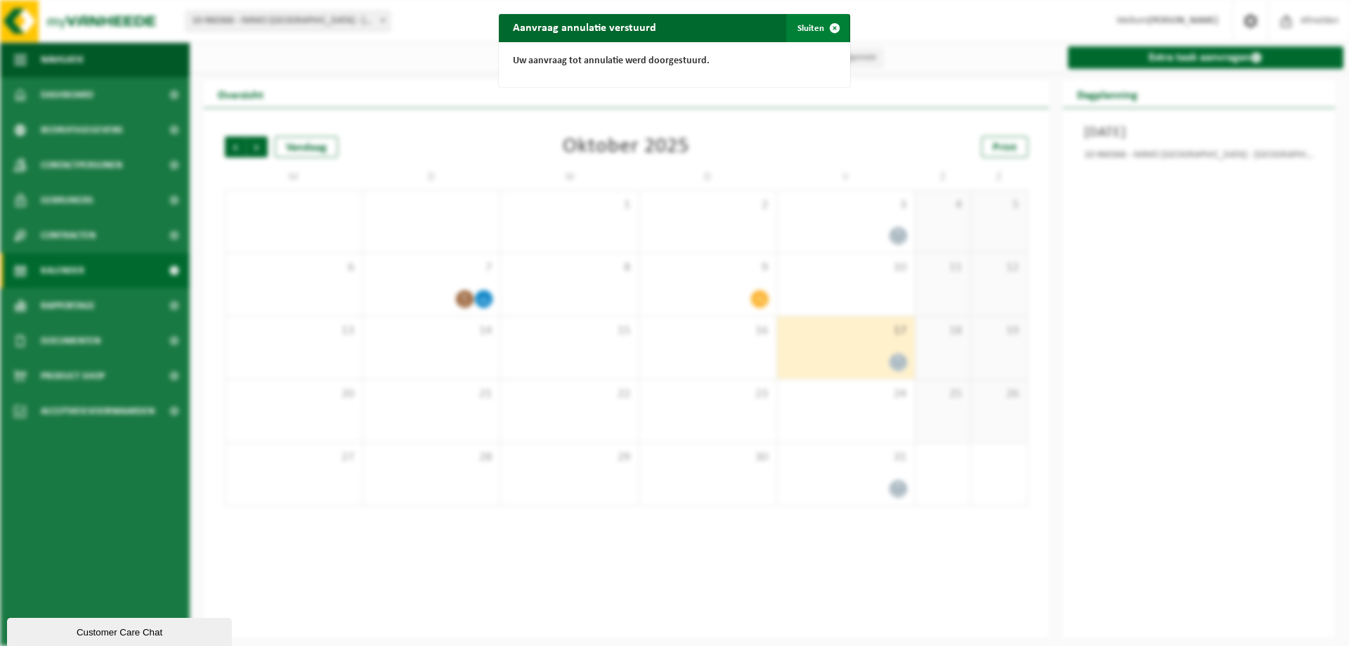
click at [800, 27] on button "Sluiten" at bounding box center [817, 28] width 63 height 28
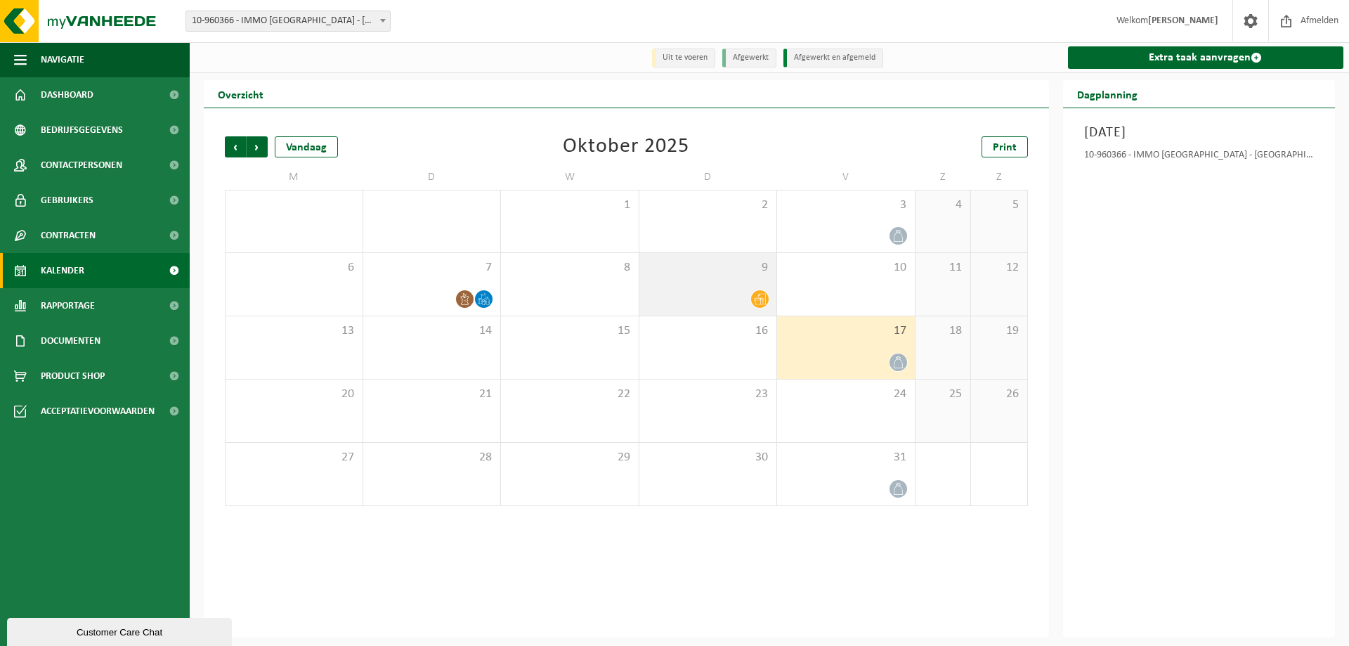
click at [709, 294] on div at bounding box center [708, 298] width 124 height 19
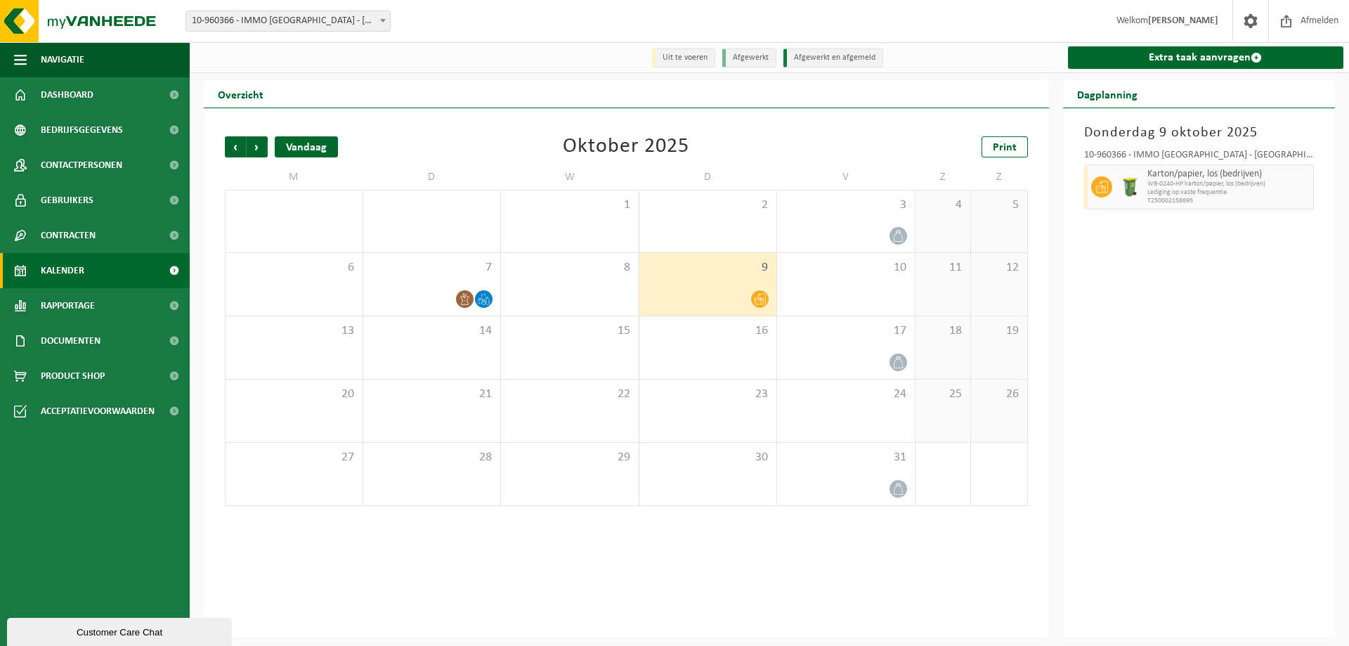
click at [310, 147] on div "Vandaag" at bounding box center [306, 146] width 63 height 21
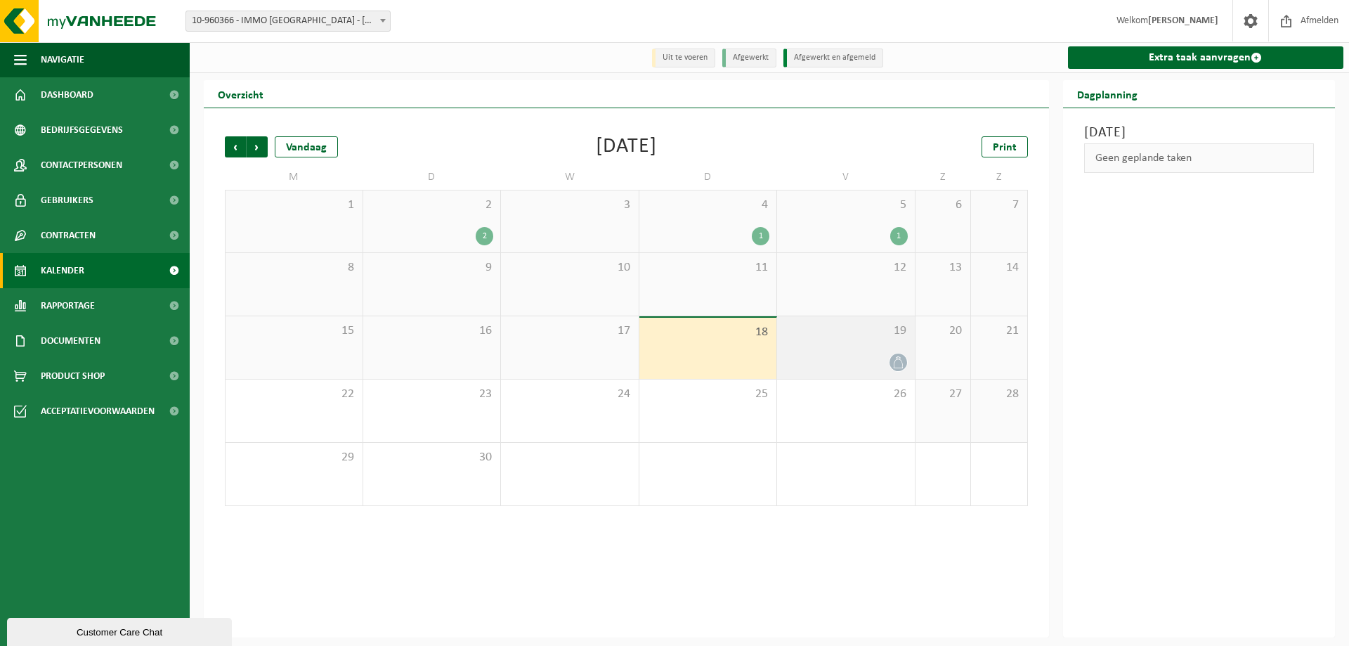
click at [857, 342] on div "19" at bounding box center [846, 347] width 138 height 63
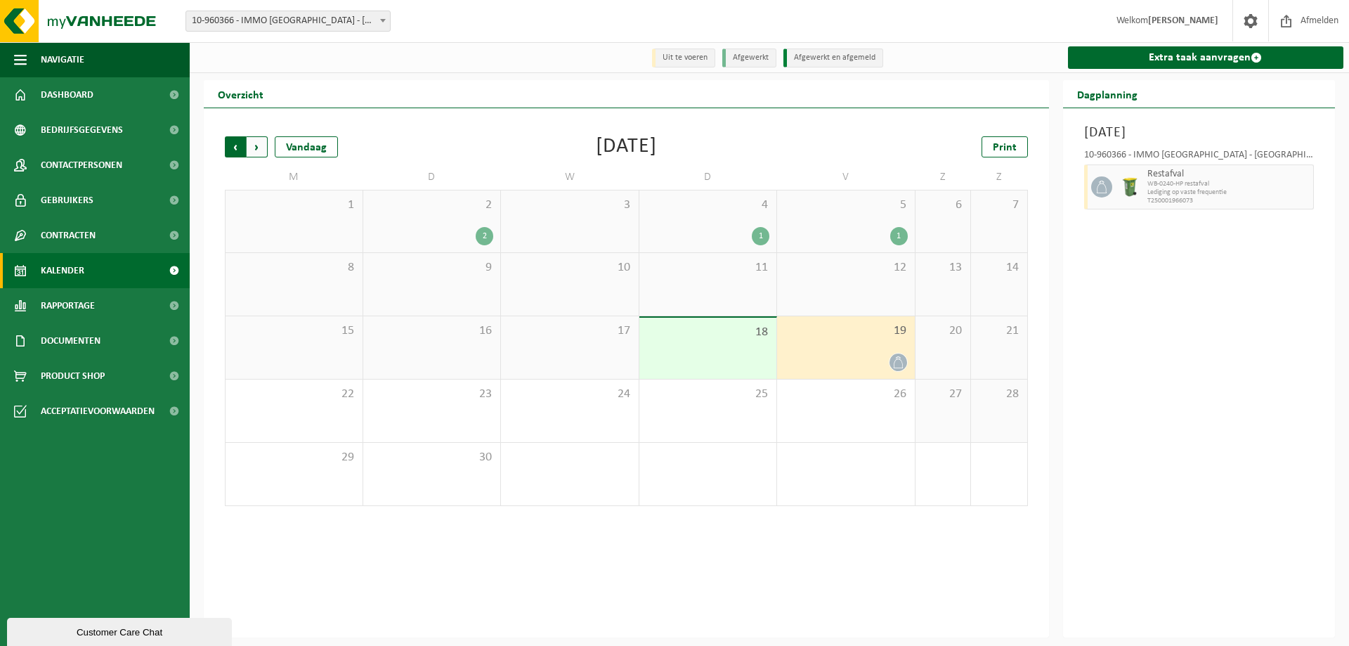
click at [259, 149] on span "Volgende" at bounding box center [257, 146] width 21 height 21
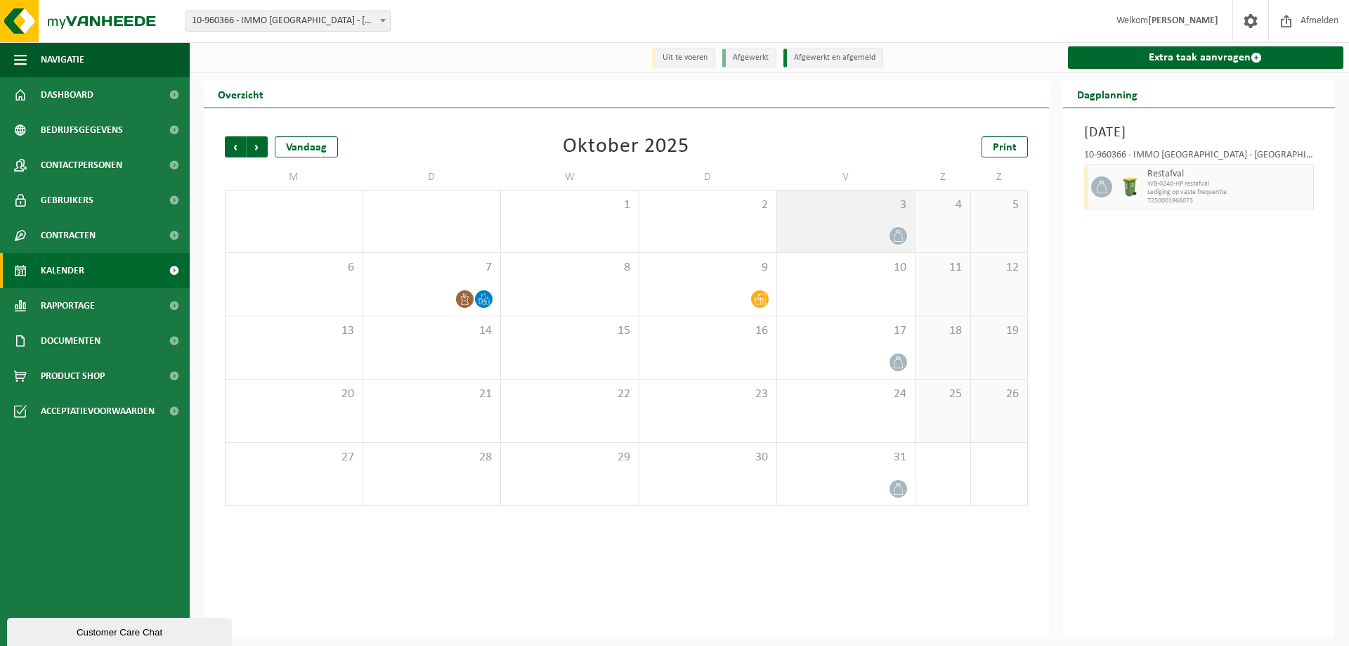
click at [896, 236] on icon at bounding box center [898, 236] width 12 height 12
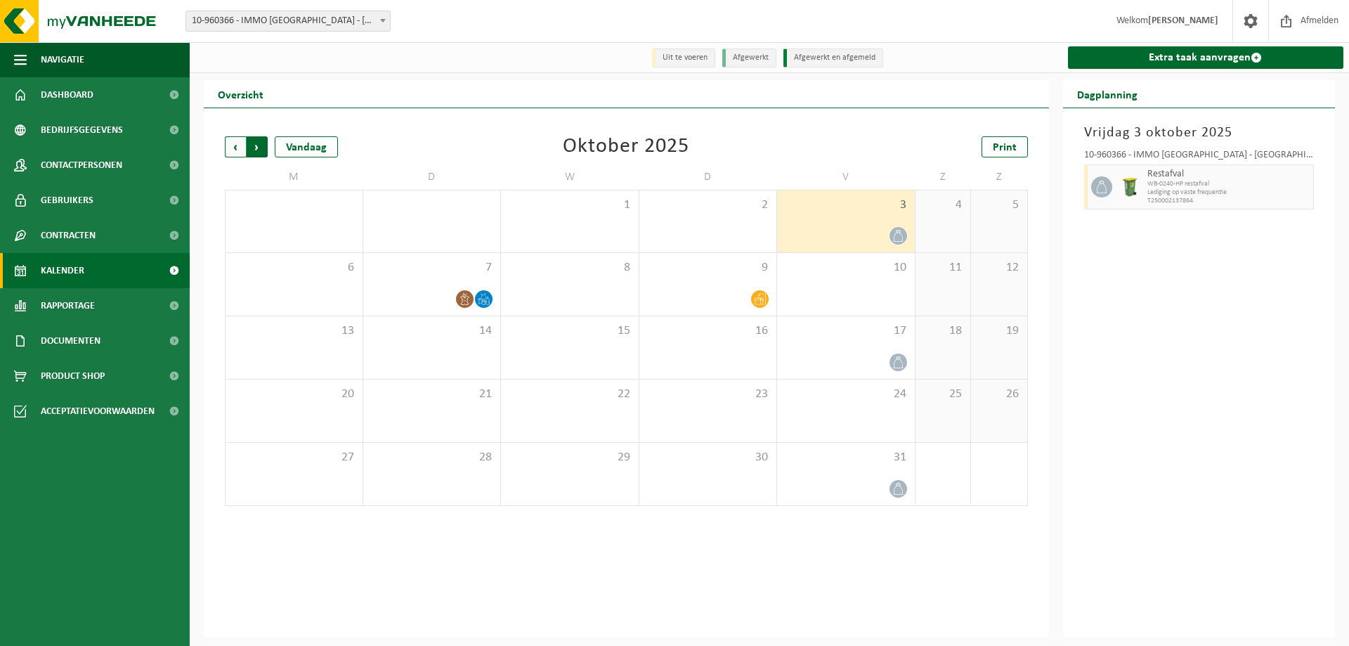
click at [235, 150] on span "Vorige" at bounding box center [235, 146] width 21 height 21
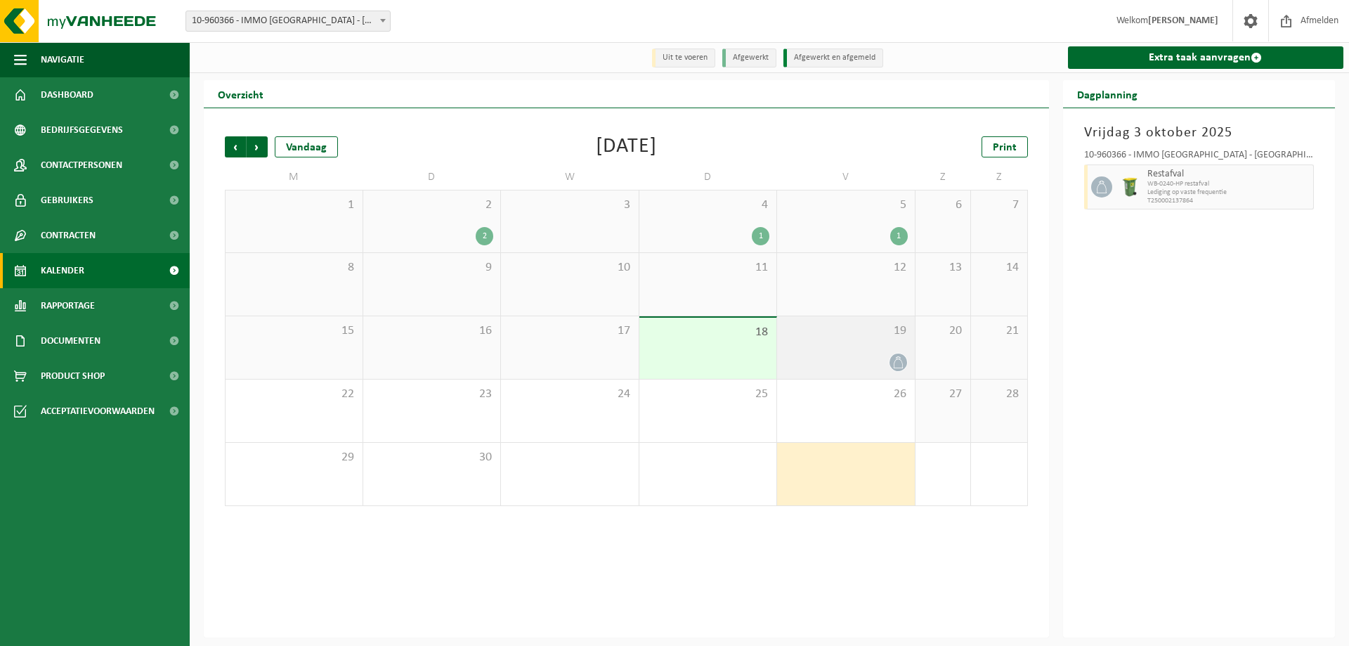
click at [825, 343] on div "19" at bounding box center [846, 347] width 138 height 63
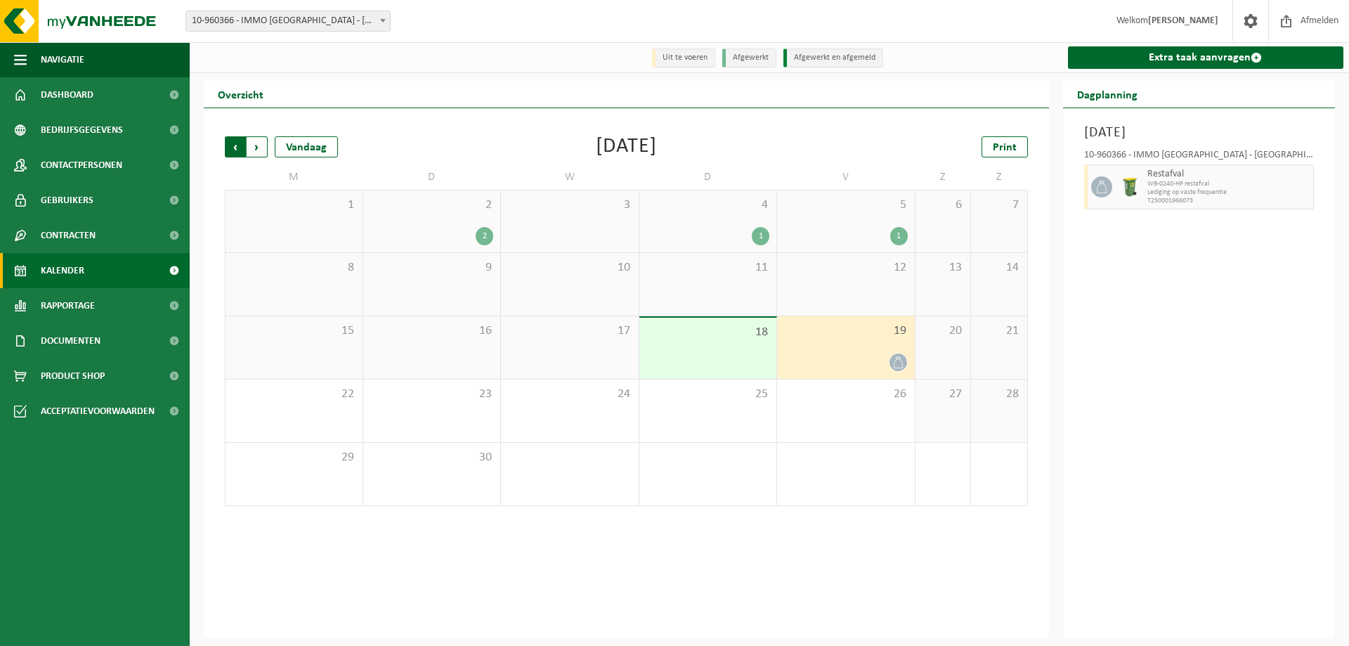
click at [258, 153] on span "Volgende" at bounding box center [257, 146] width 21 height 21
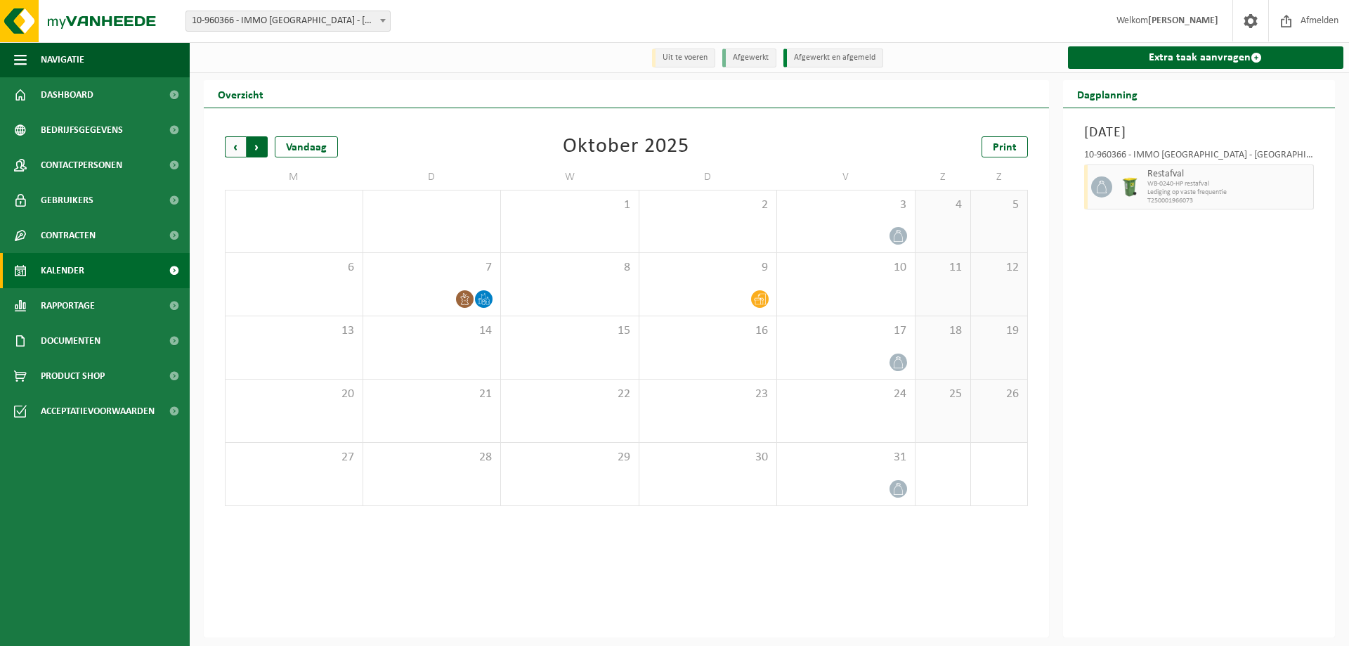
click at [232, 152] on span "Vorige" at bounding box center [235, 146] width 21 height 21
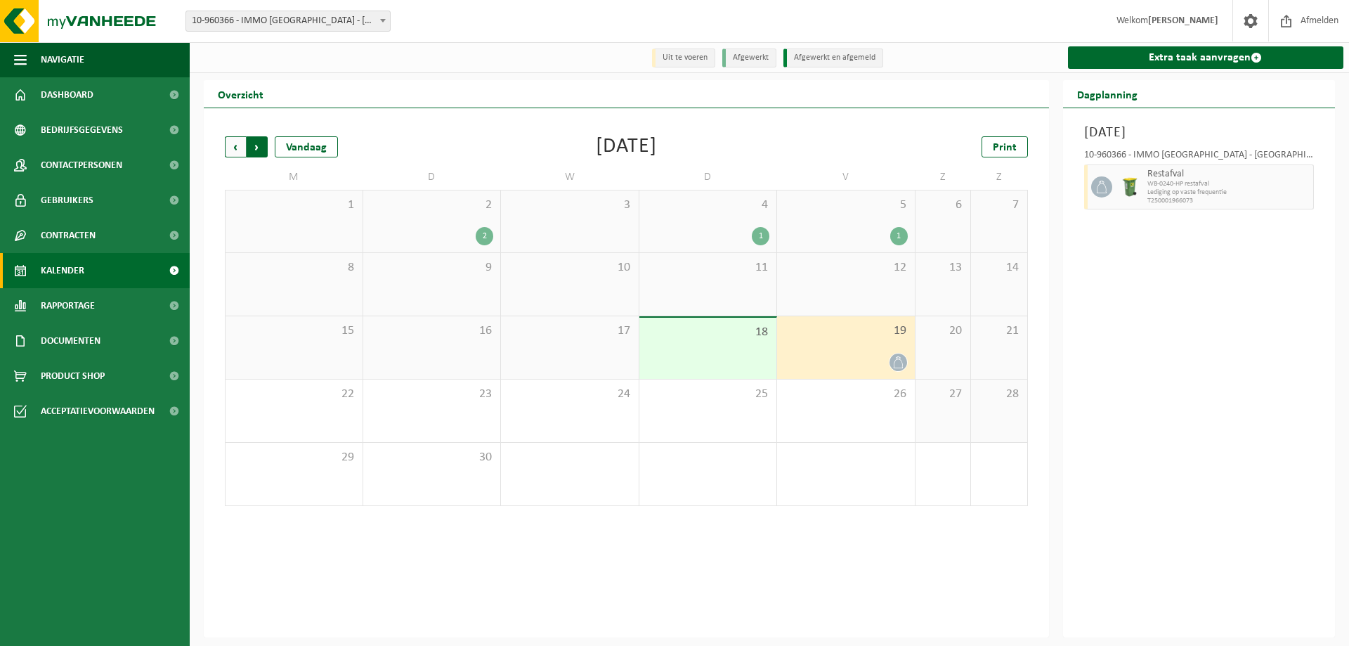
click at [235, 150] on span "Vorige" at bounding box center [235, 146] width 21 height 21
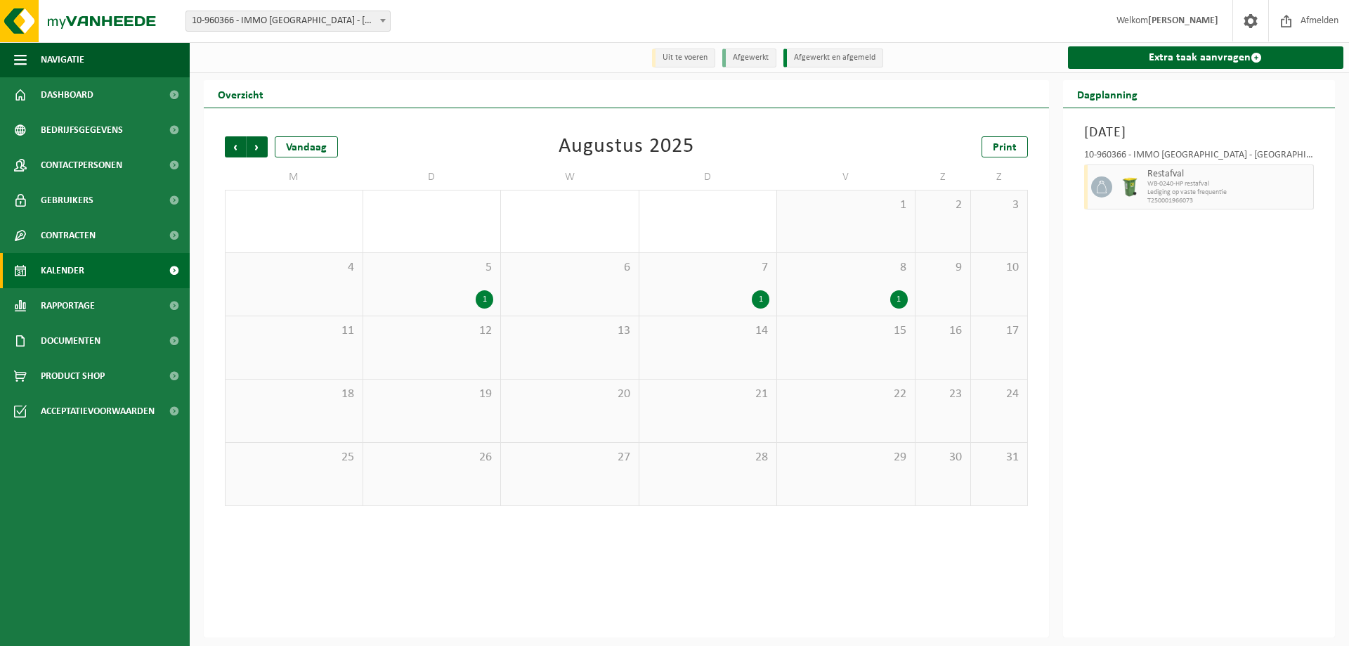
click at [856, 291] on div "1" at bounding box center [846, 299] width 124 height 18
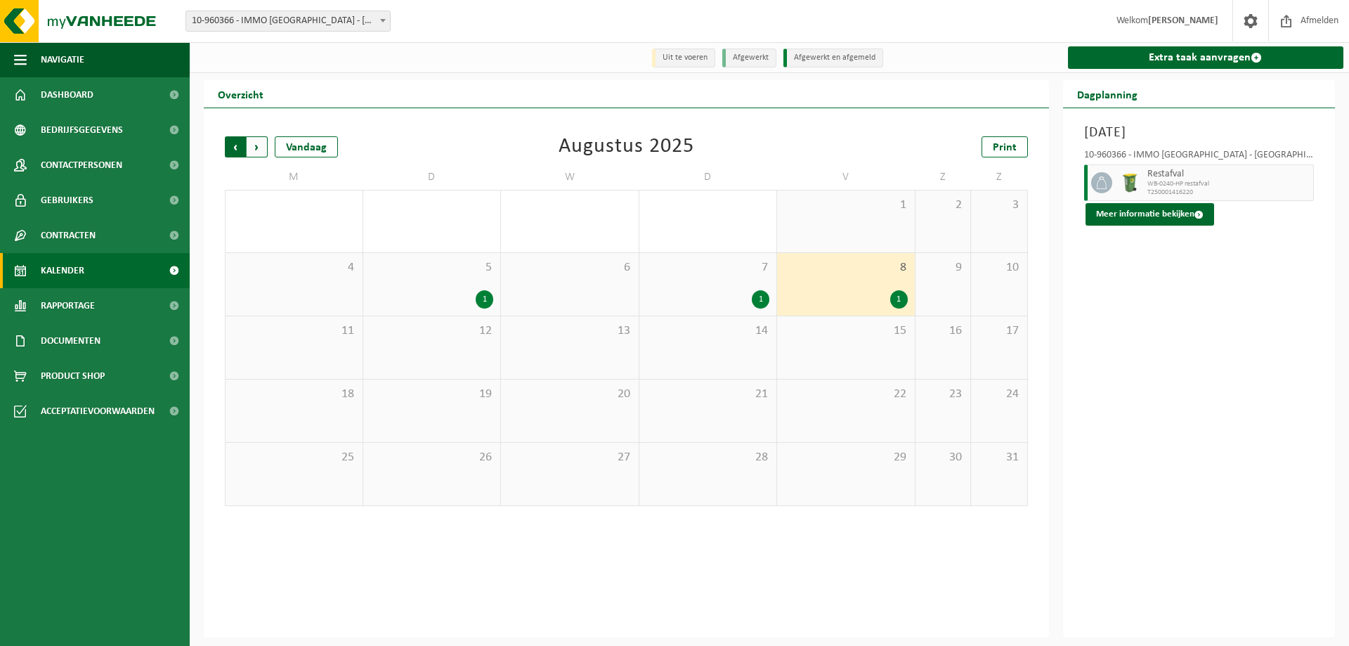
click at [260, 154] on span "Volgende" at bounding box center [257, 146] width 21 height 21
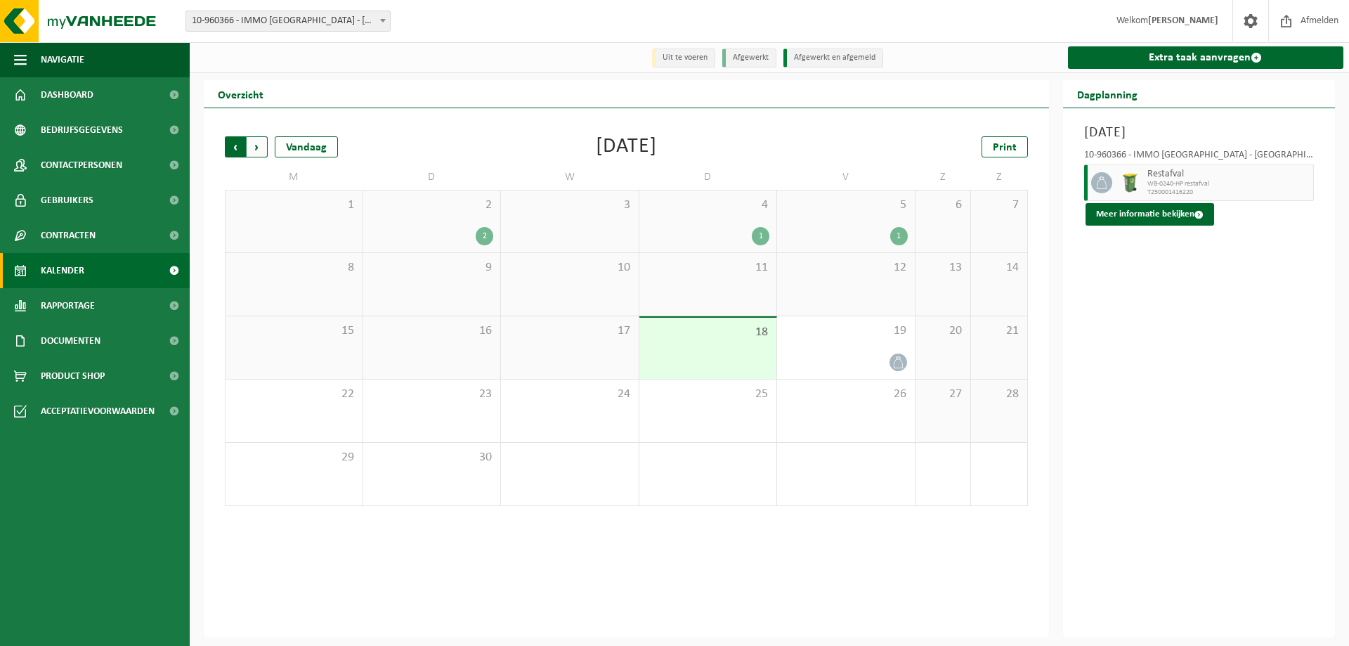
click at [259, 151] on span "Volgende" at bounding box center [257, 146] width 21 height 21
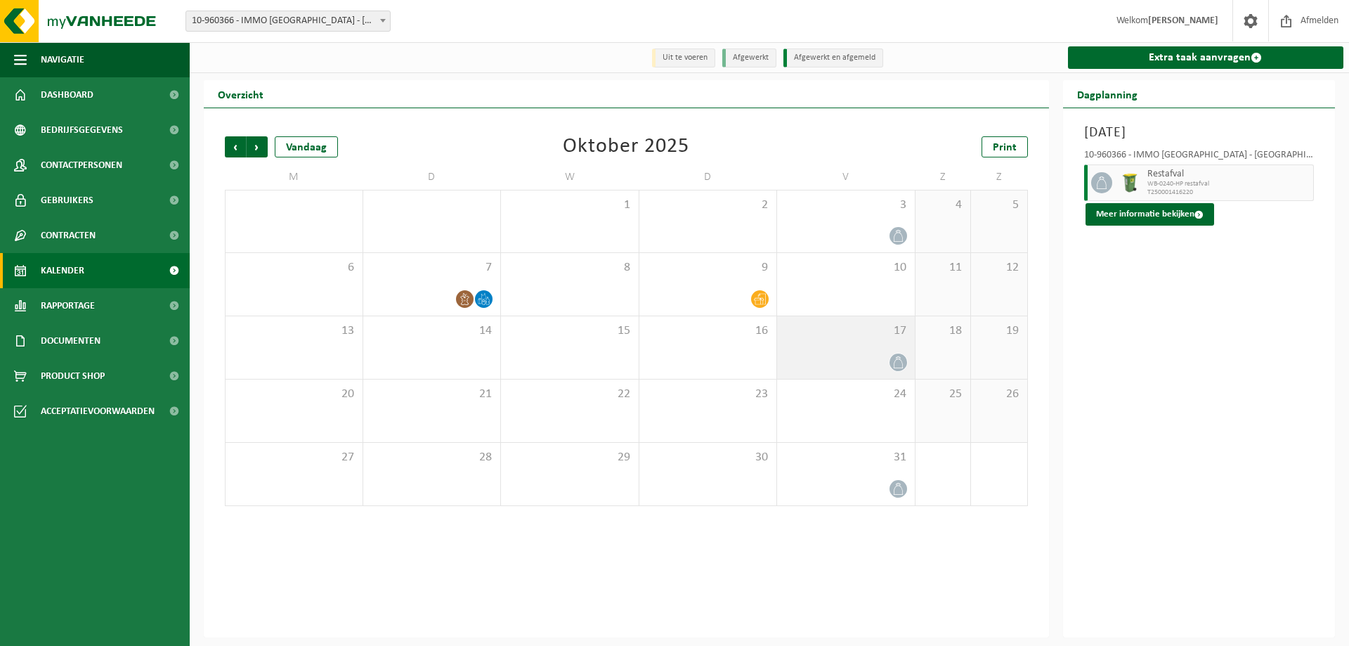
click at [845, 347] on div "17" at bounding box center [846, 347] width 138 height 63
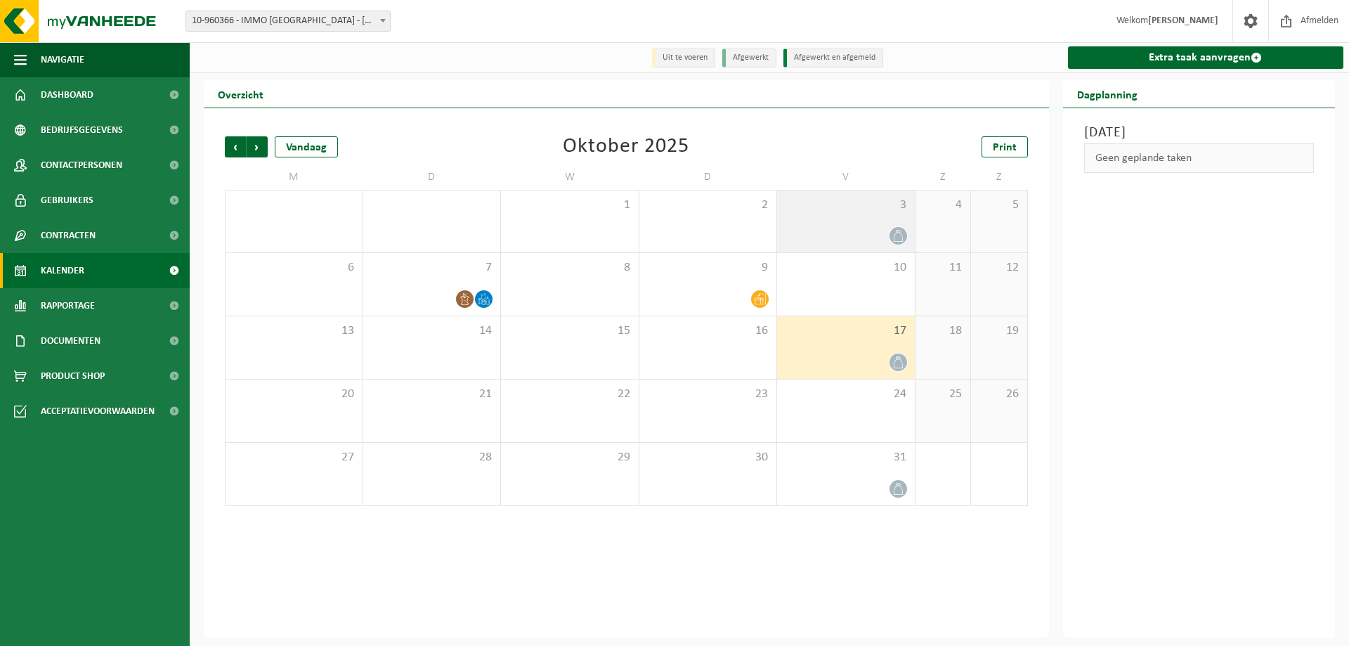
click at [825, 233] on div at bounding box center [846, 235] width 124 height 19
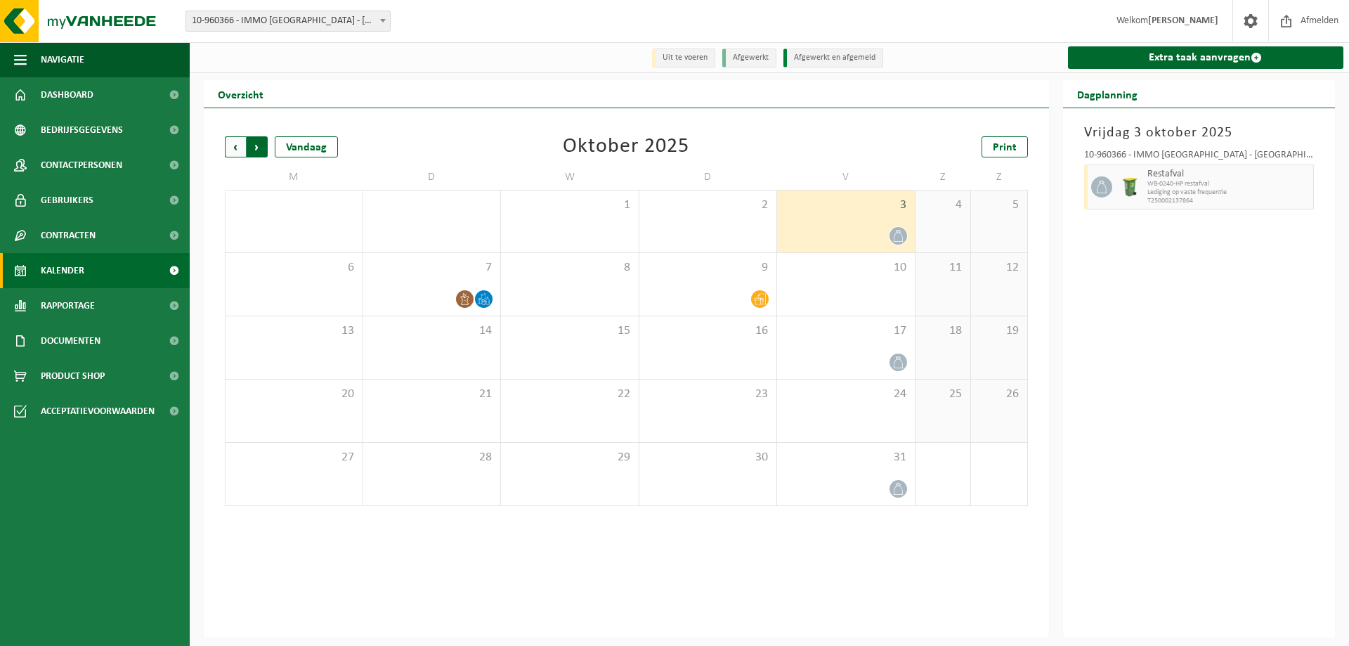
click at [237, 151] on span "Vorige" at bounding box center [235, 146] width 21 height 21
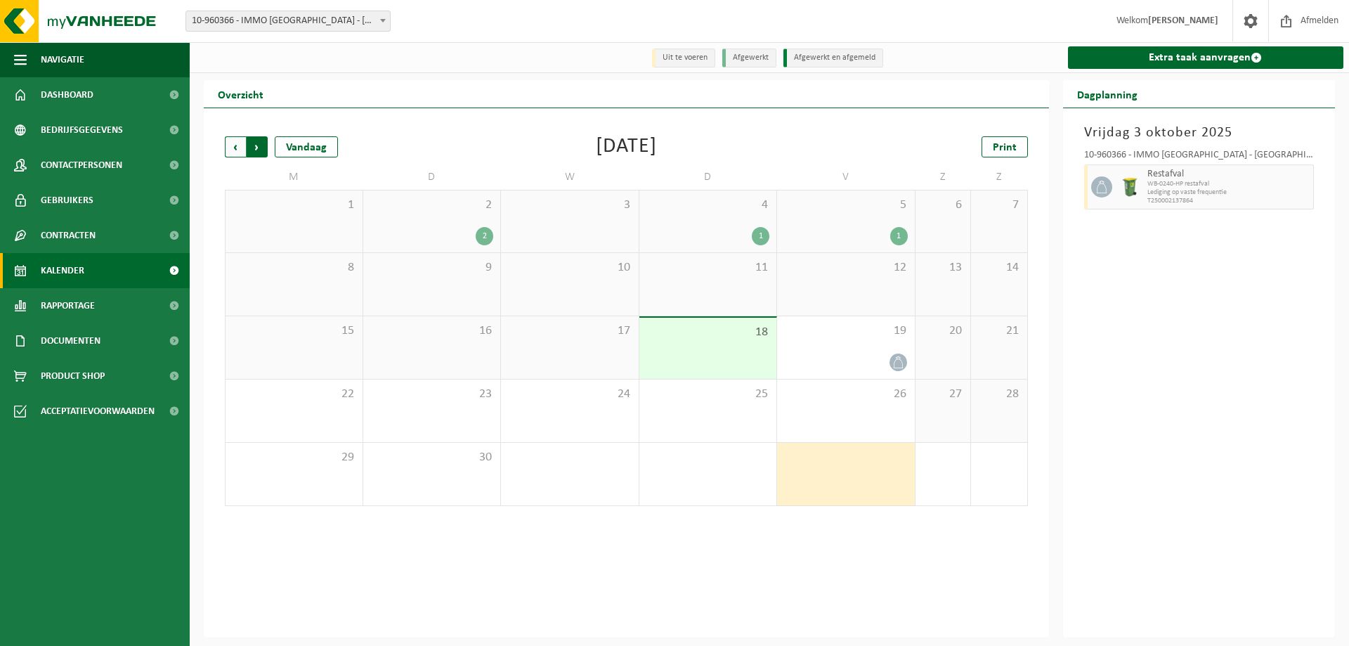
click at [237, 153] on span "Vorige" at bounding box center [235, 146] width 21 height 21
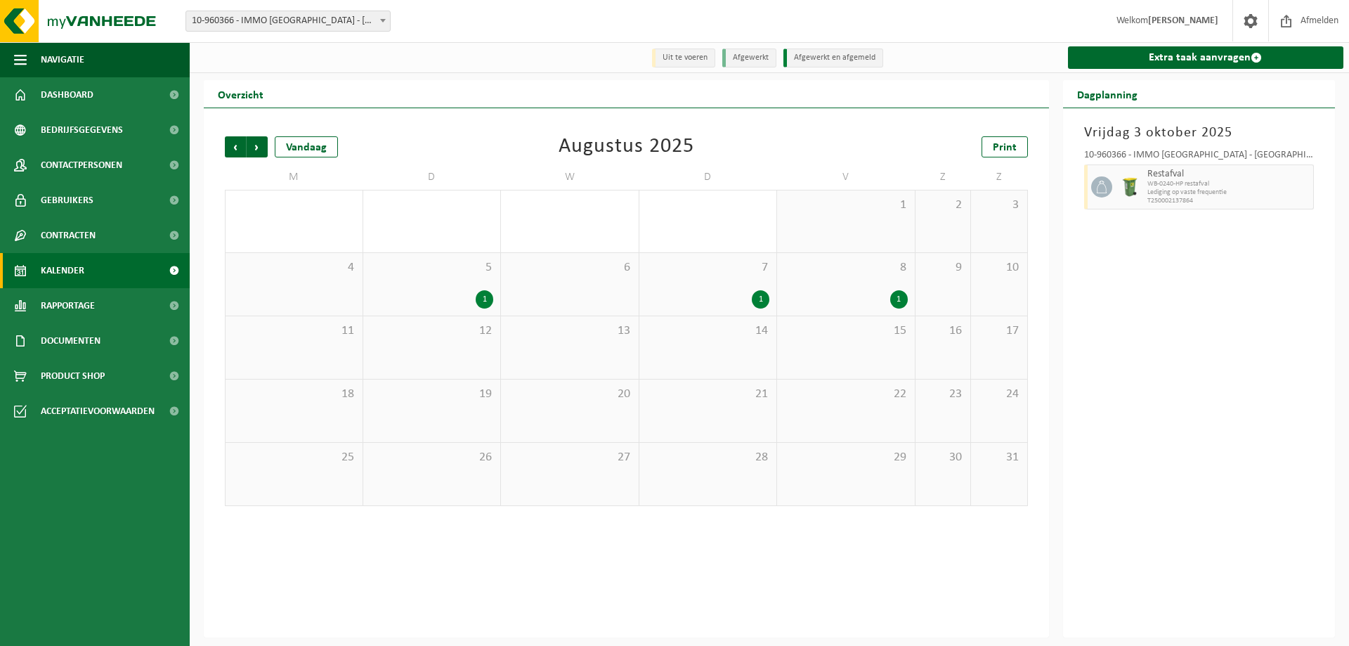
click at [851, 299] on div "1" at bounding box center [846, 299] width 124 height 18
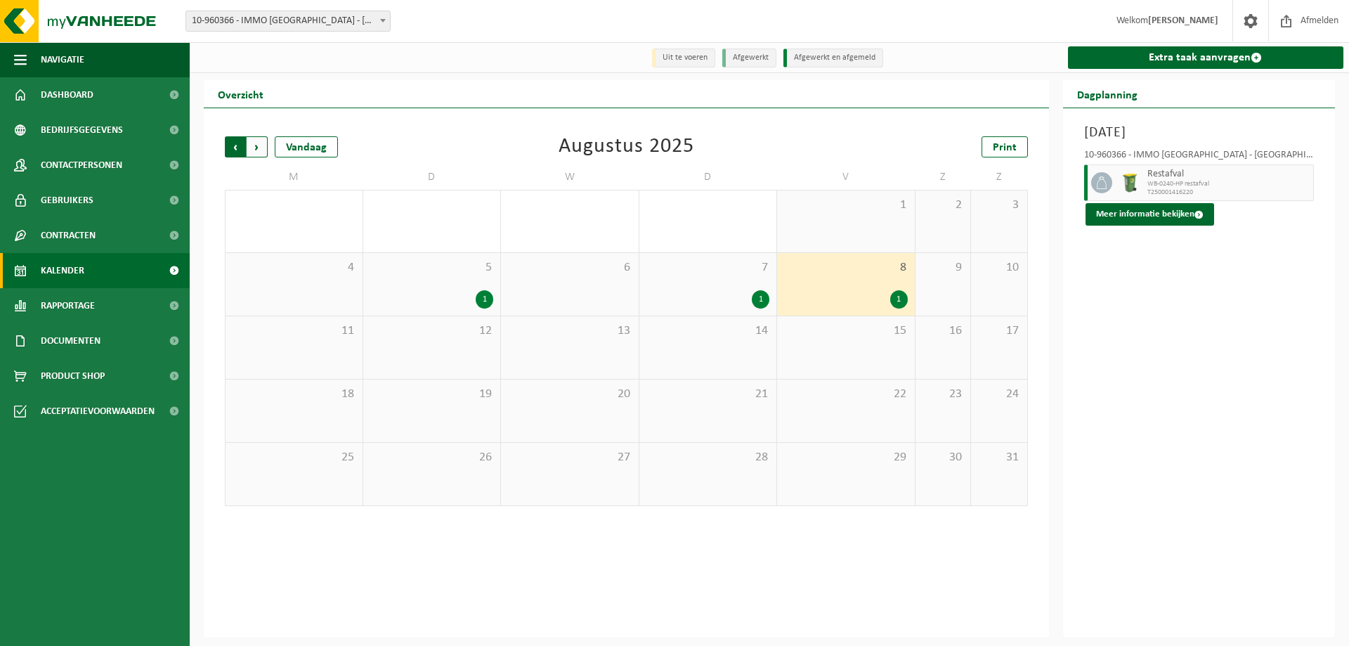
click at [260, 152] on span "Volgende" at bounding box center [257, 146] width 21 height 21
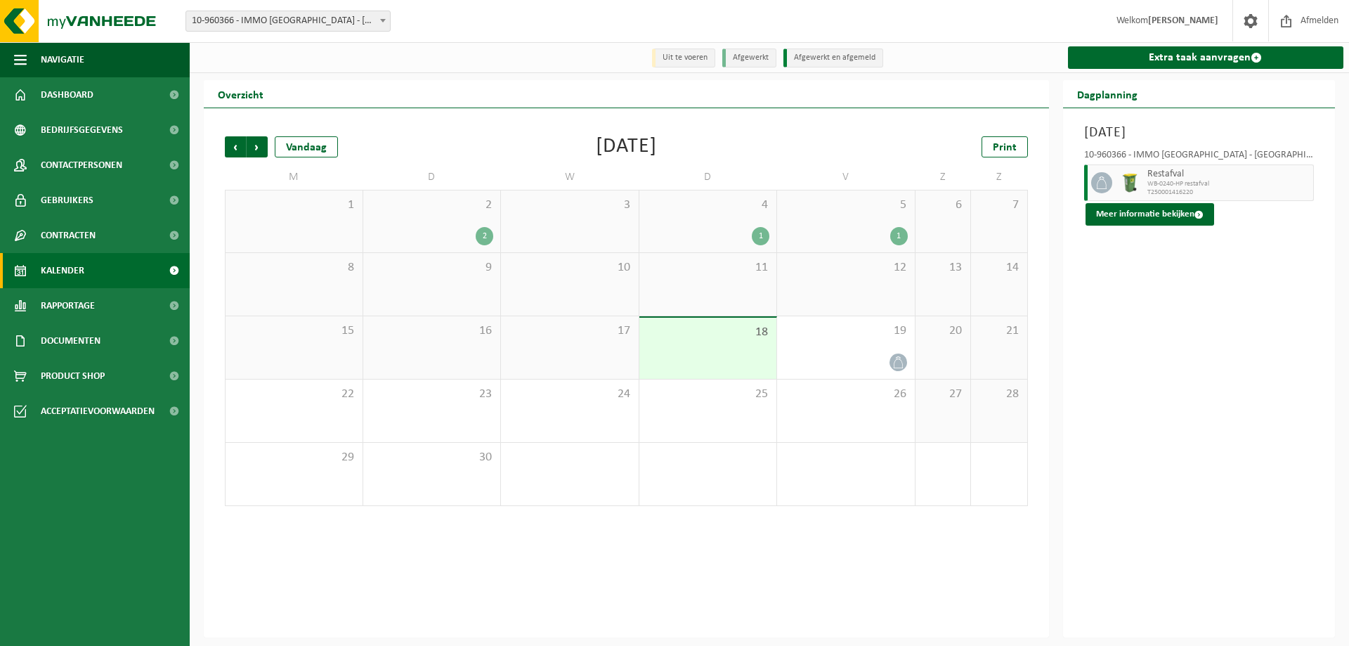
click at [827, 216] on div "5 1" at bounding box center [846, 221] width 138 height 62
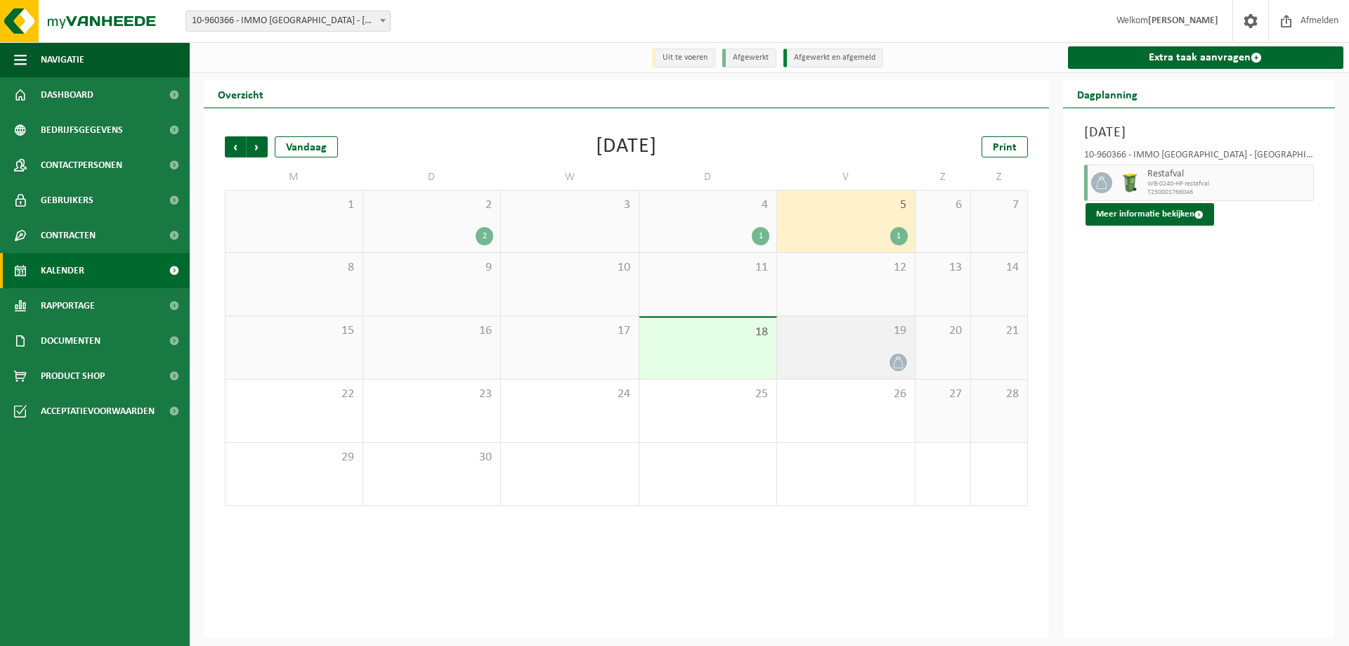
click at [866, 352] on div "19" at bounding box center [846, 347] width 138 height 63
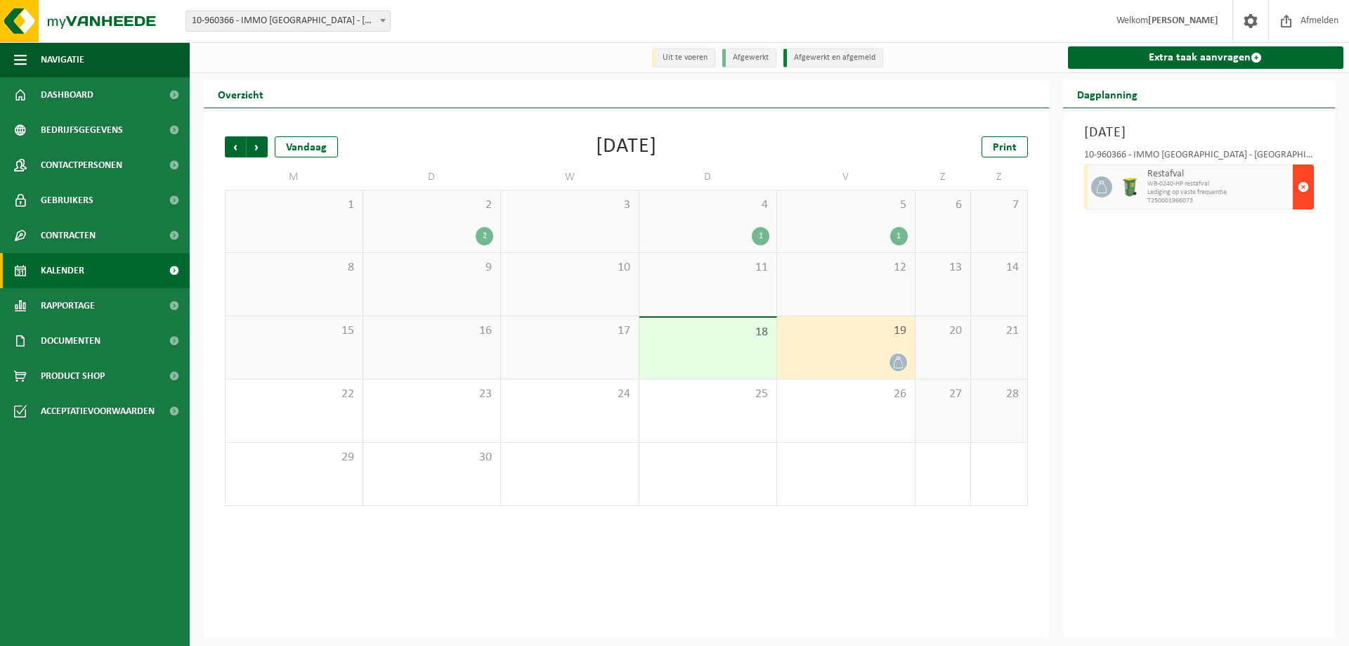
click at [1304, 187] on span "button" at bounding box center [1302, 187] width 11 height 28
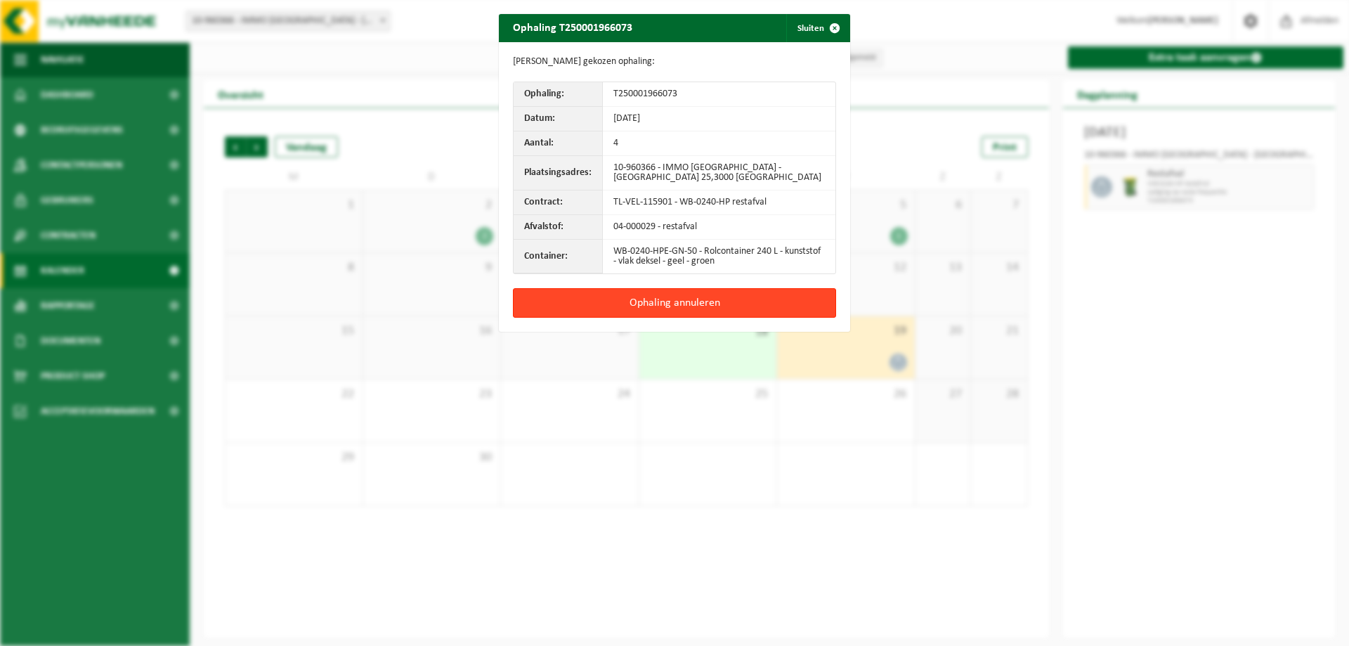
click at [655, 301] on button "Ophaling annuleren" at bounding box center [674, 303] width 323 height 30
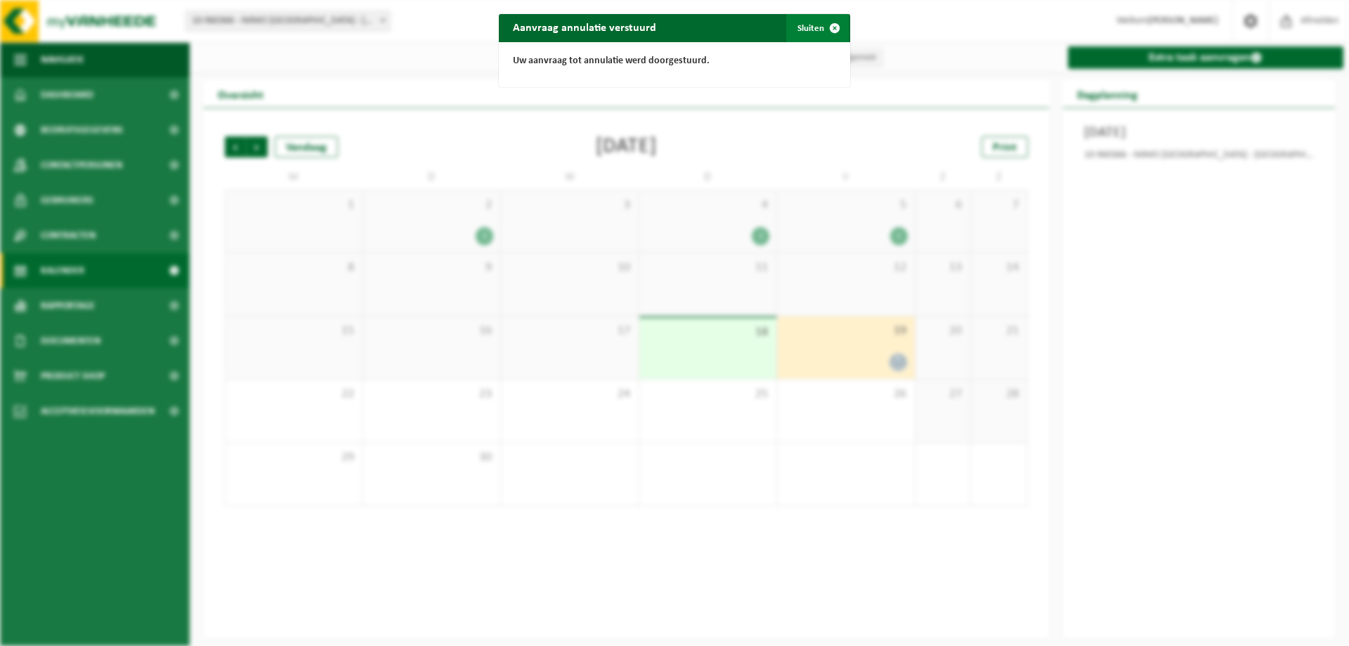
click at [807, 28] on button "Sluiten" at bounding box center [817, 28] width 63 height 28
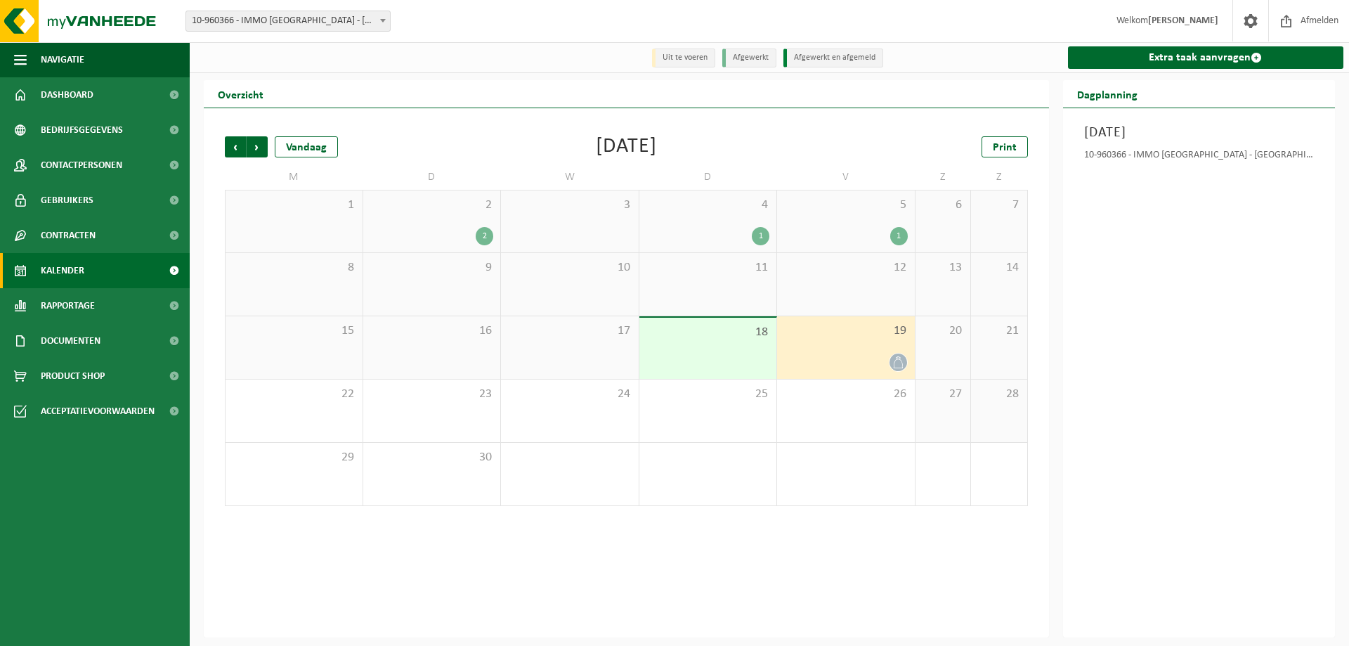
click at [846, 339] on span "19" at bounding box center [846, 330] width 124 height 15
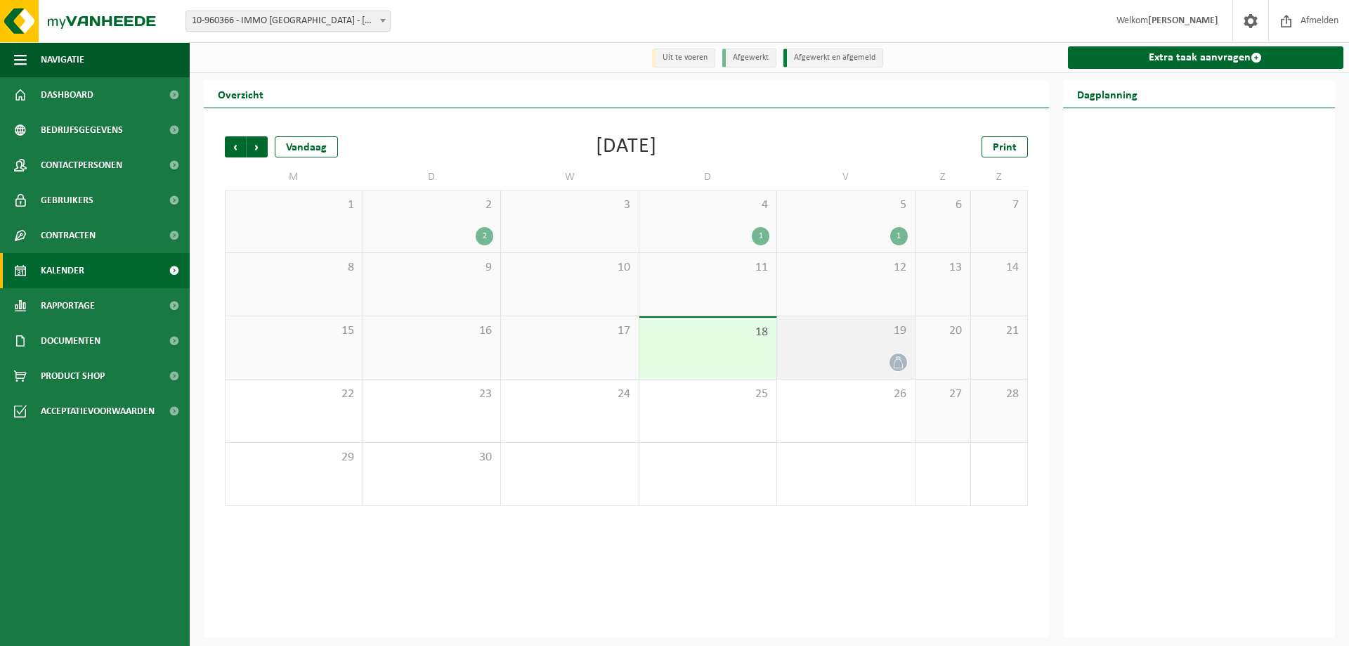
click at [858, 342] on div "19" at bounding box center [846, 347] width 138 height 63
